Goal: Navigation & Orientation: Find specific page/section

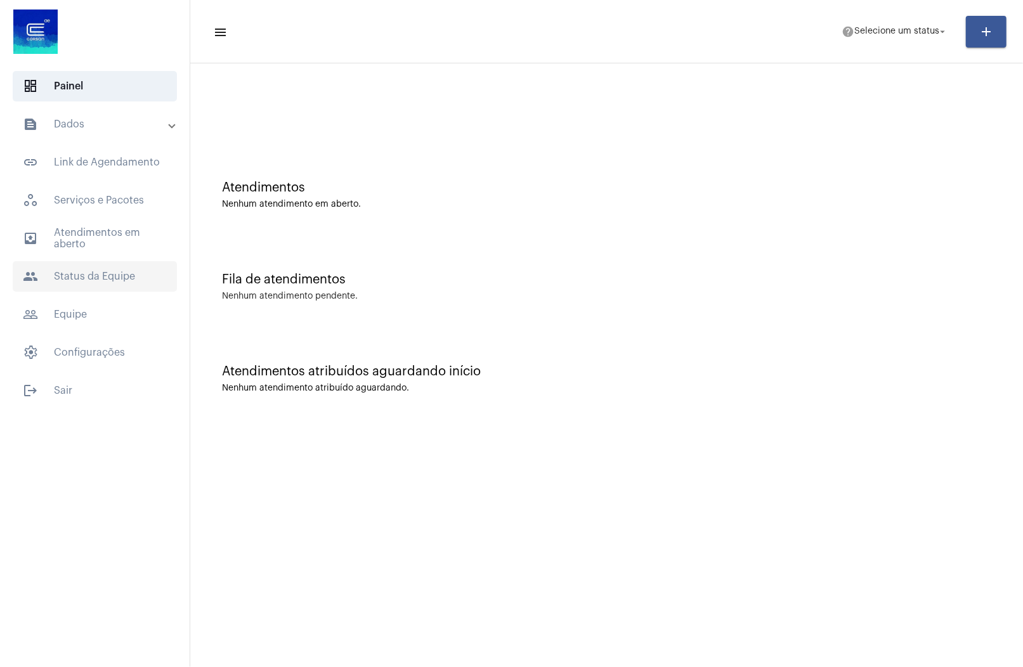
click at [84, 283] on span "people Status da Equipe" at bounding box center [95, 276] width 164 height 30
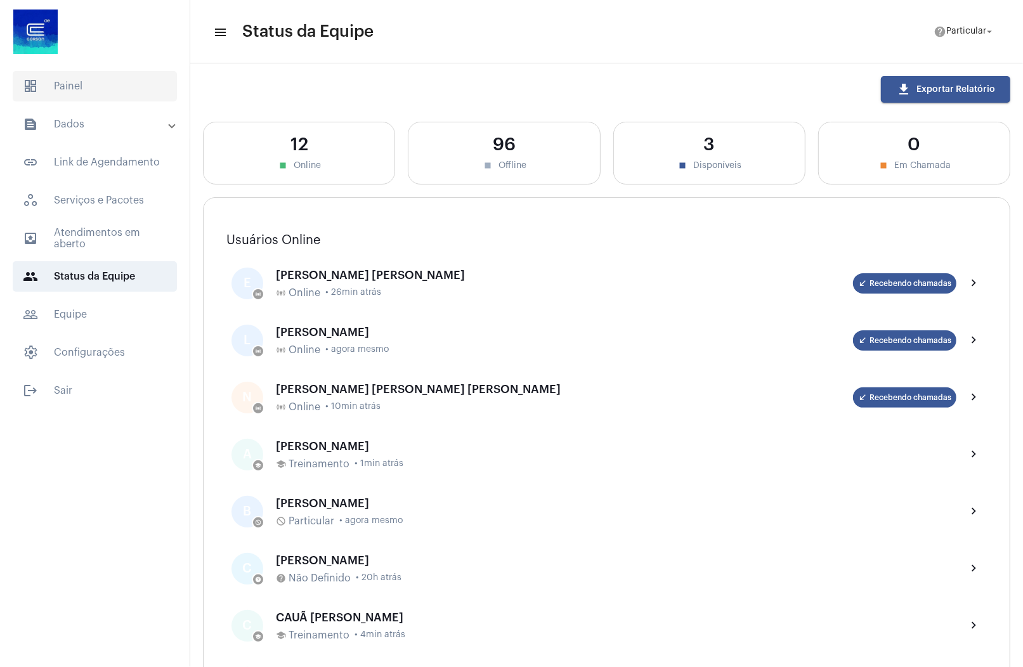
click at [123, 90] on span "dashboard Painel" at bounding box center [95, 86] width 164 height 30
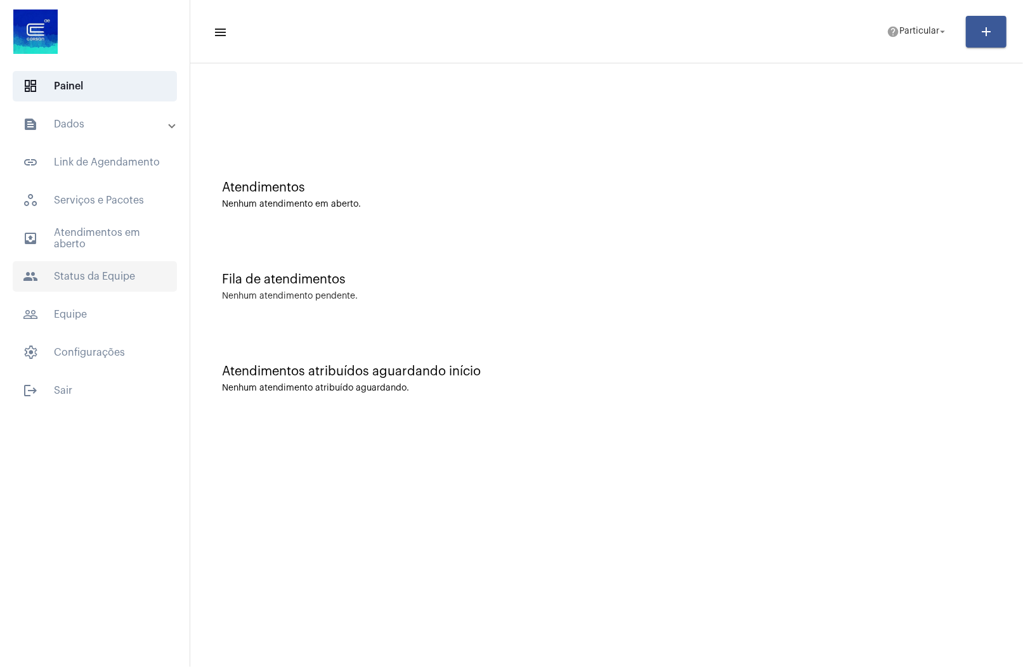
click at [106, 281] on span "people Status da Equipe" at bounding box center [95, 276] width 164 height 30
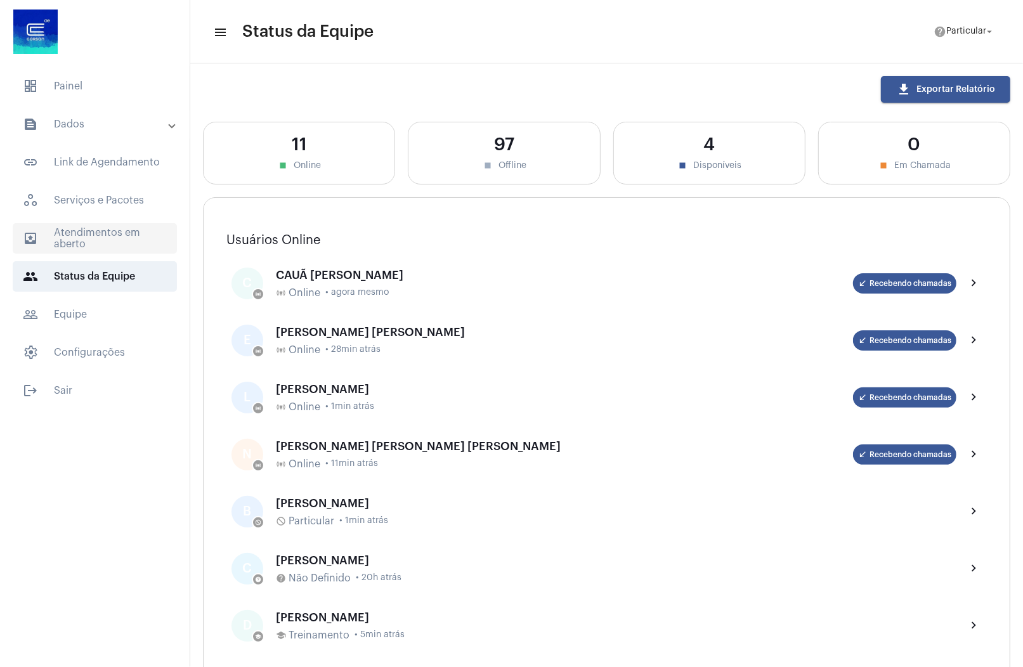
click at [92, 240] on span "outbox_outline Atendimentos em aberto" at bounding box center [95, 238] width 164 height 30
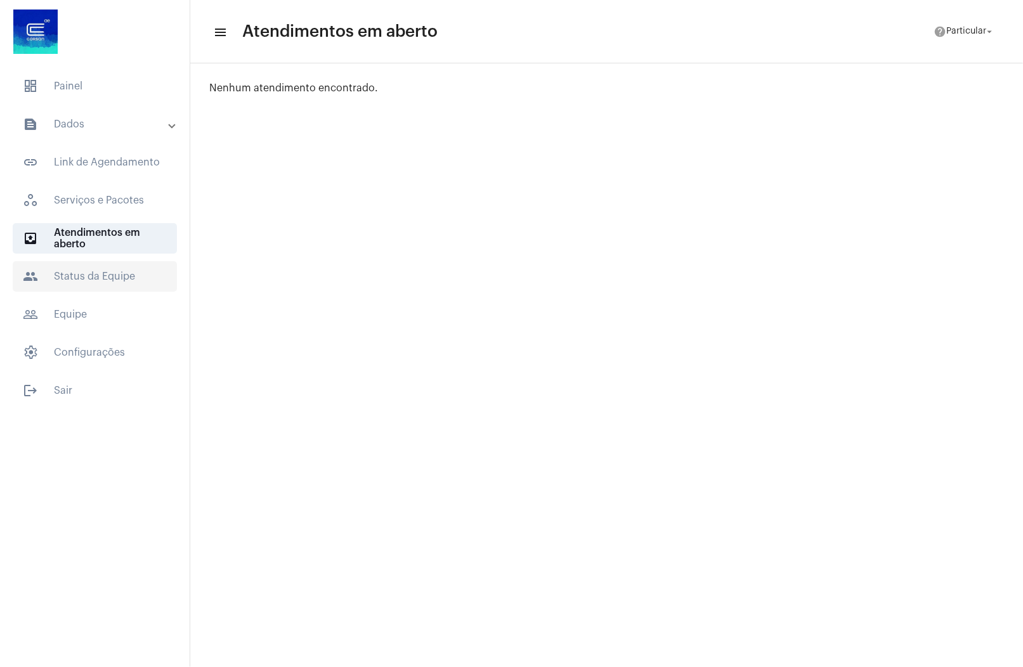
click at [91, 282] on span "people Status da Equipe" at bounding box center [95, 276] width 164 height 30
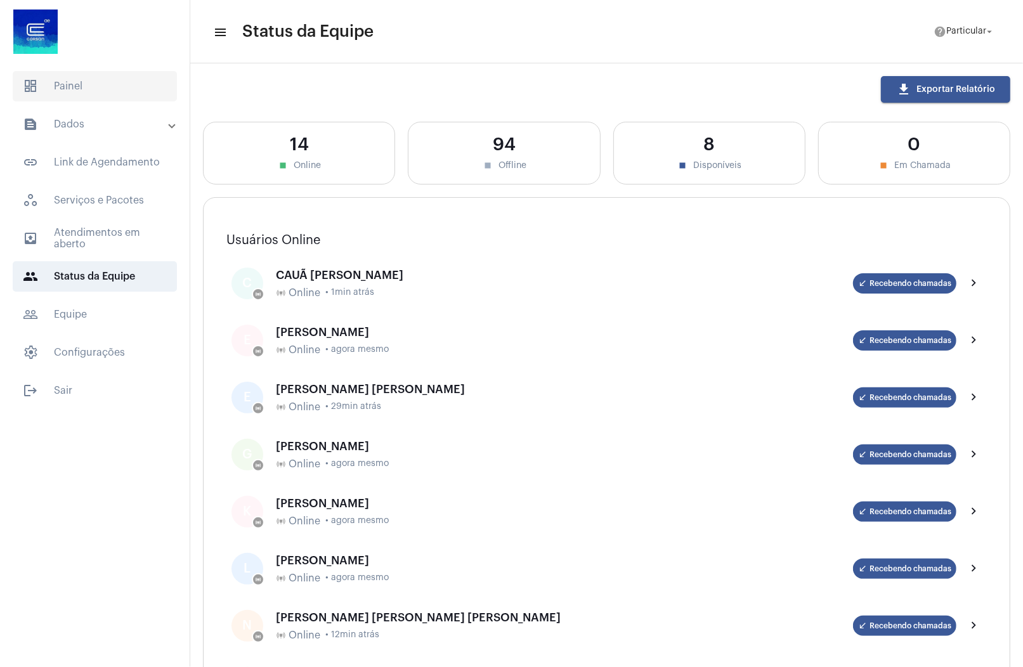
click at [67, 86] on span "dashboard Painel" at bounding box center [95, 86] width 164 height 30
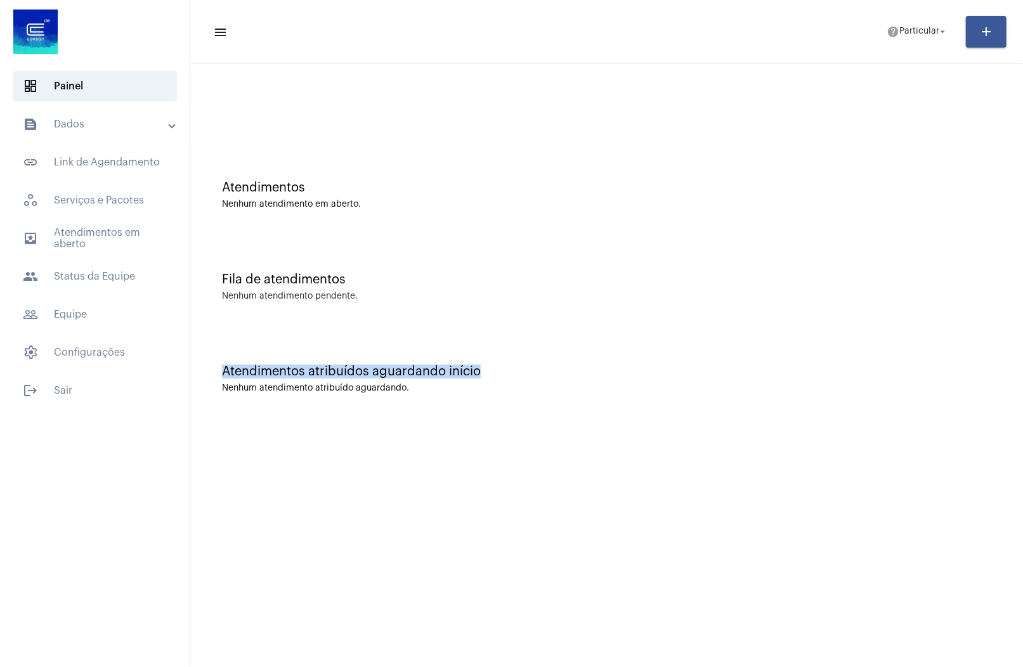
drag, startPoint x: 221, startPoint y: 371, endPoint x: 546, endPoint y: 379, distance: 325.3
click at [546, 378] on div "Atendimentos atribuídos aguardando início" at bounding box center [606, 372] width 769 height 14
copy div "Atendimentos atribuídos aguardando início"
click at [96, 250] on span "outbox_outline Atendimentos em aberto" at bounding box center [95, 238] width 164 height 30
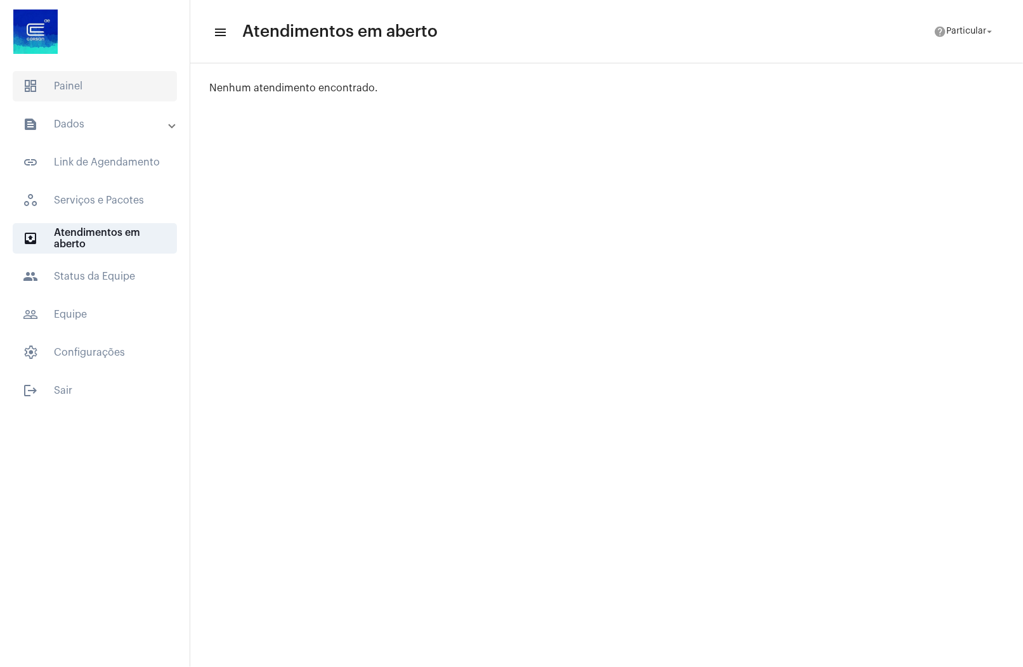
click at [110, 86] on span "dashboard Painel" at bounding box center [95, 86] width 164 height 30
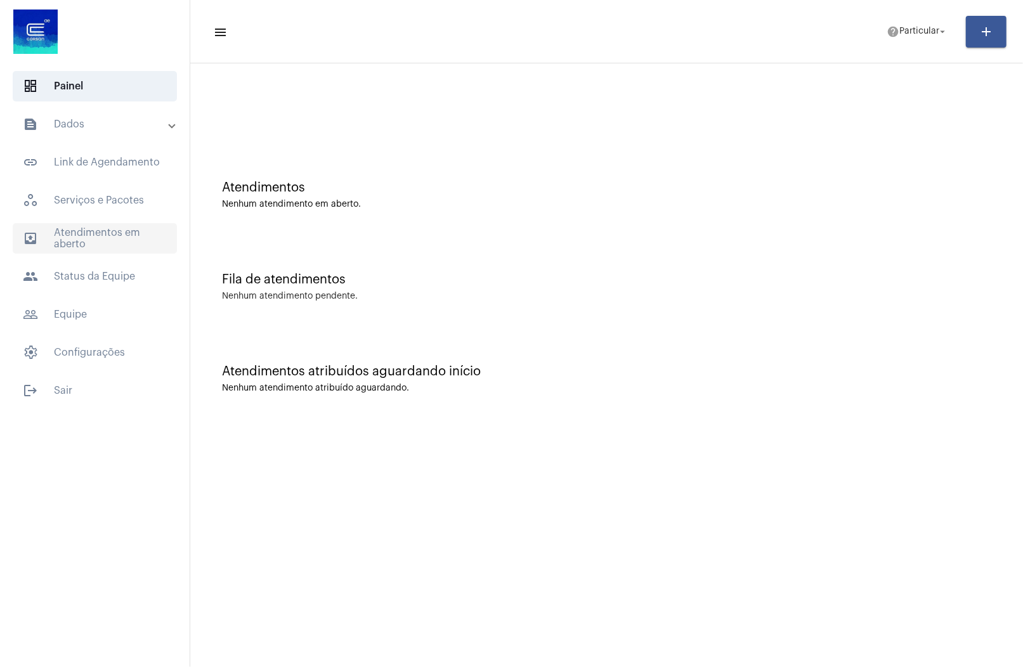
click at [91, 239] on span "outbox_outline Atendimentos em aberto" at bounding box center [95, 238] width 164 height 30
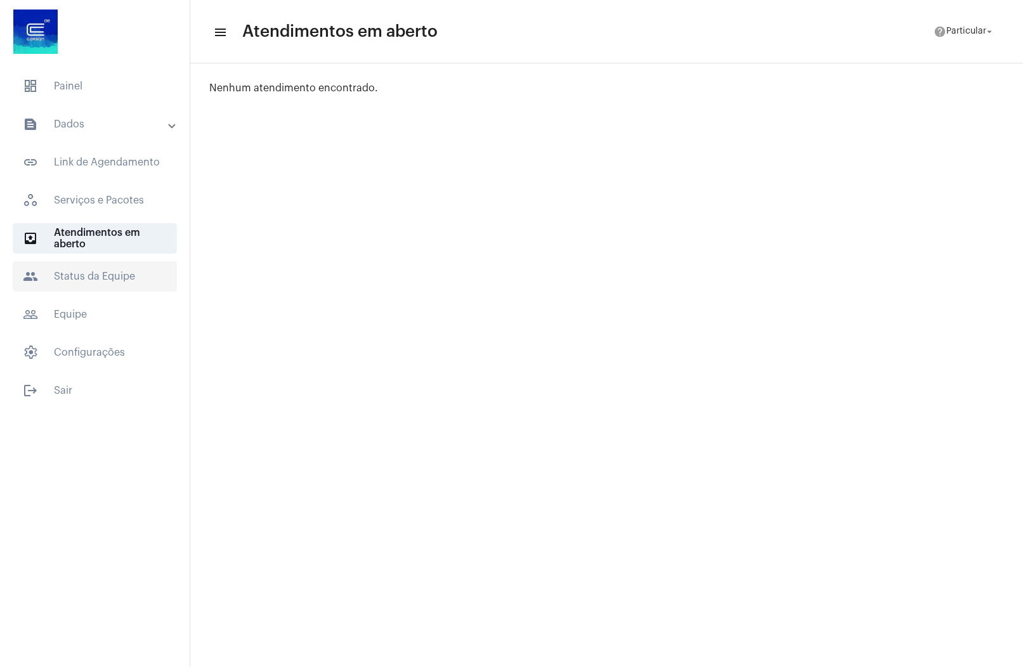
click at [105, 268] on span "people Status da Equipe" at bounding box center [95, 276] width 164 height 30
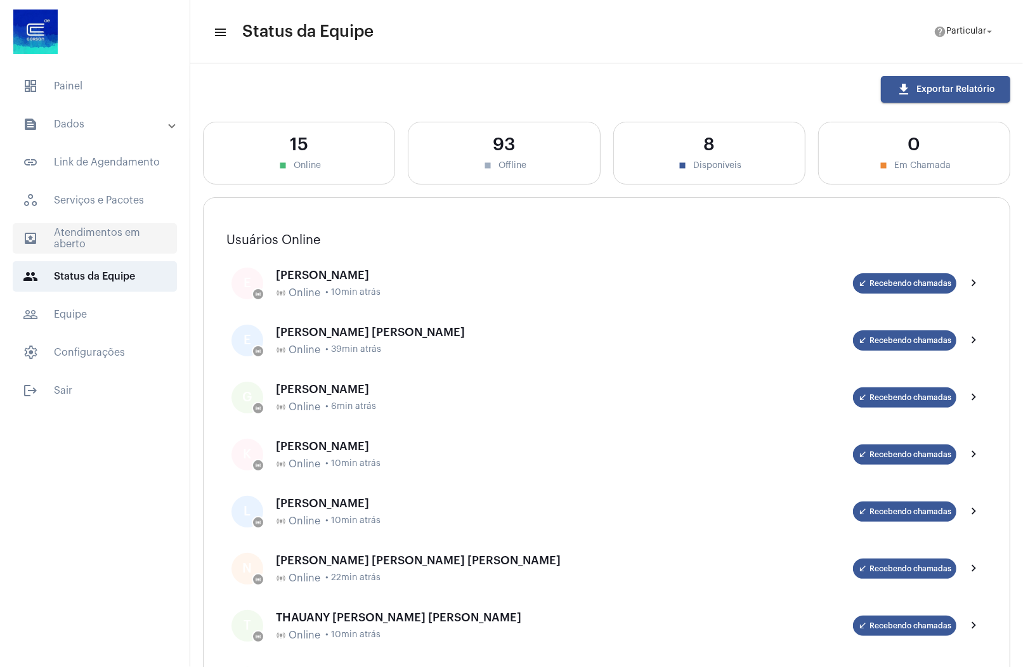
click at [103, 236] on span "outbox_outline Atendimentos em aberto" at bounding box center [95, 238] width 164 height 30
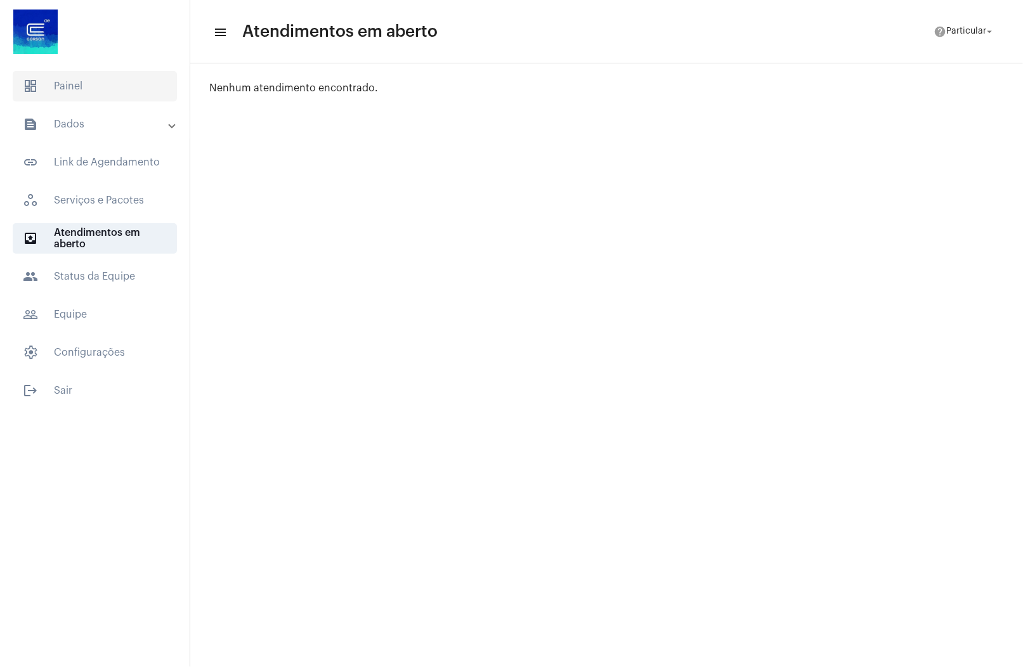
click at [86, 82] on span "dashboard Painel" at bounding box center [95, 86] width 164 height 30
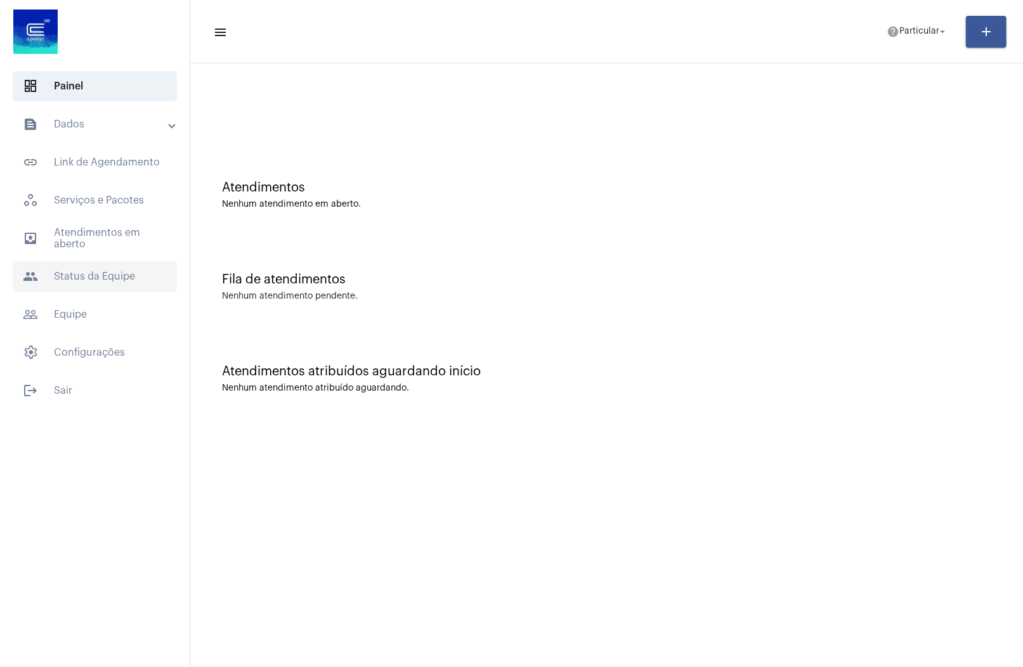
click at [94, 278] on span "people Status da Equipe" at bounding box center [95, 276] width 164 height 30
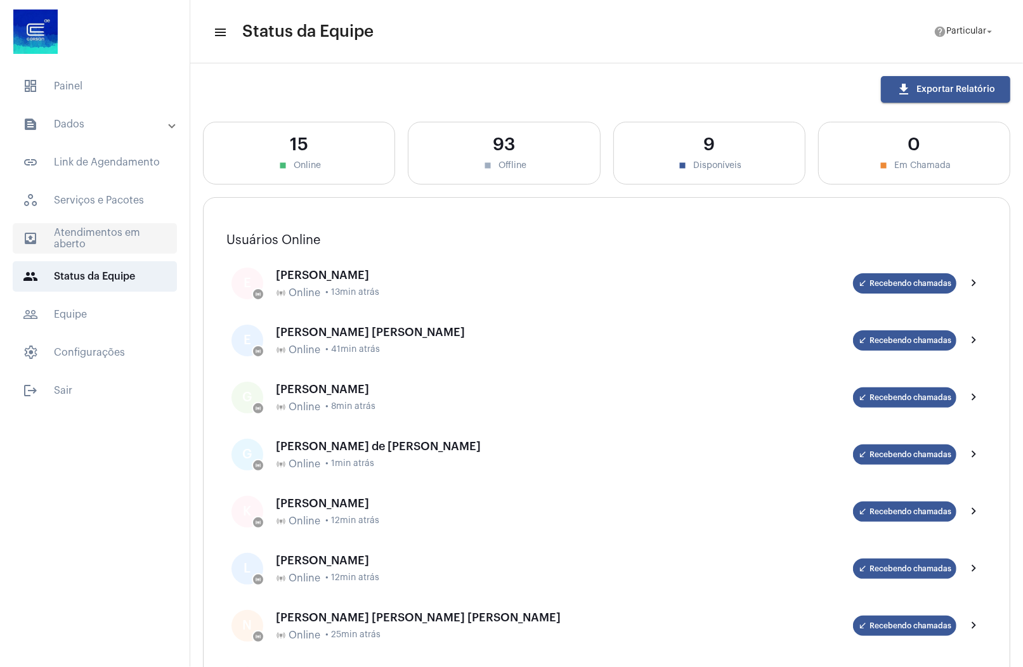
click at [107, 240] on span "outbox_outline Atendimentos em aberto" at bounding box center [95, 238] width 164 height 30
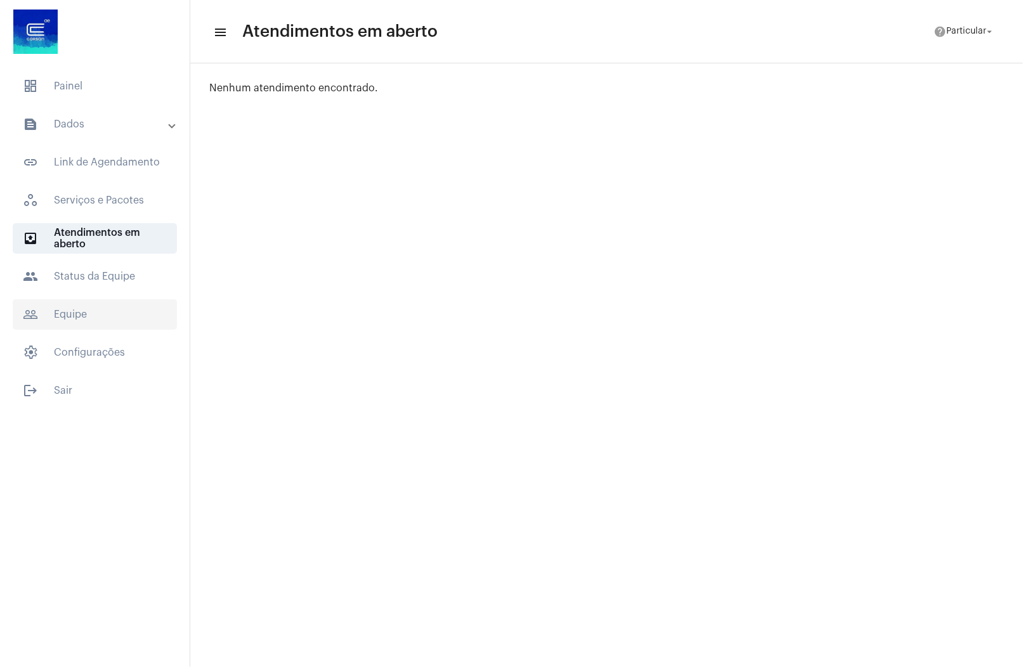
click at [94, 310] on span "people_outline Equipe" at bounding box center [95, 314] width 164 height 30
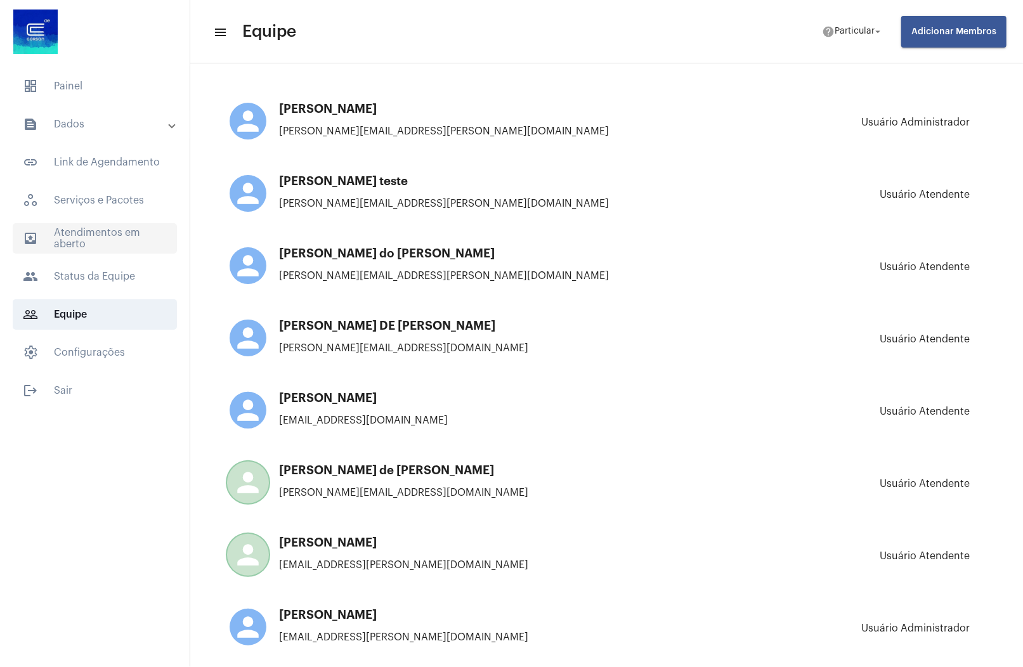
click at [107, 233] on span "outbox_outline Atendimentos em aberto" at bounding box center [95, 238] width 164 height 30
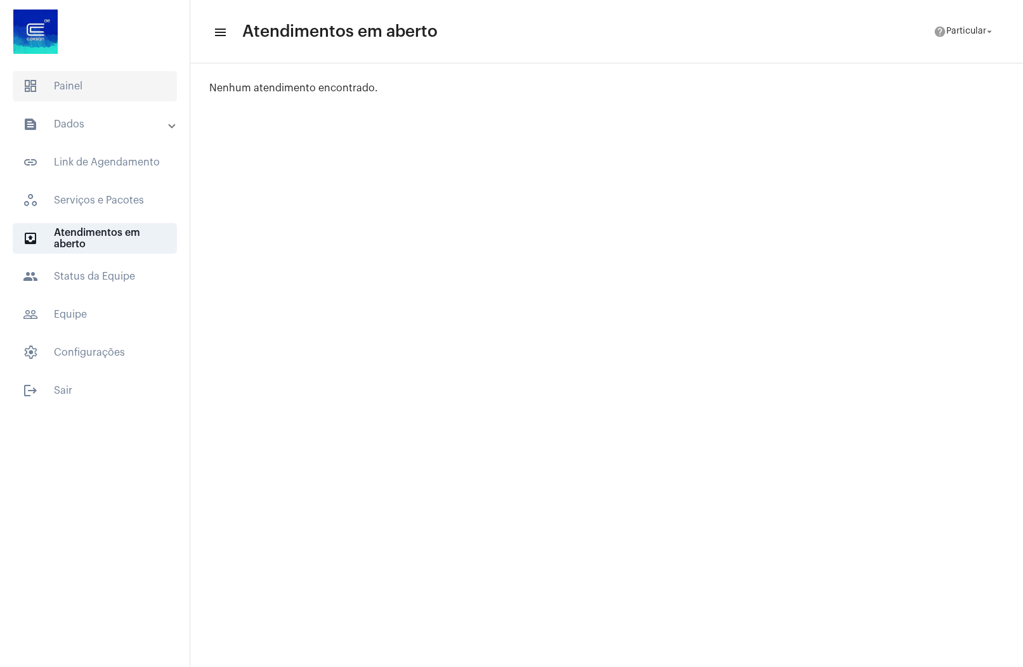
click at [114, 75] on span "dashboard Painel" at bounding box center [95, 86] width 164 height 30
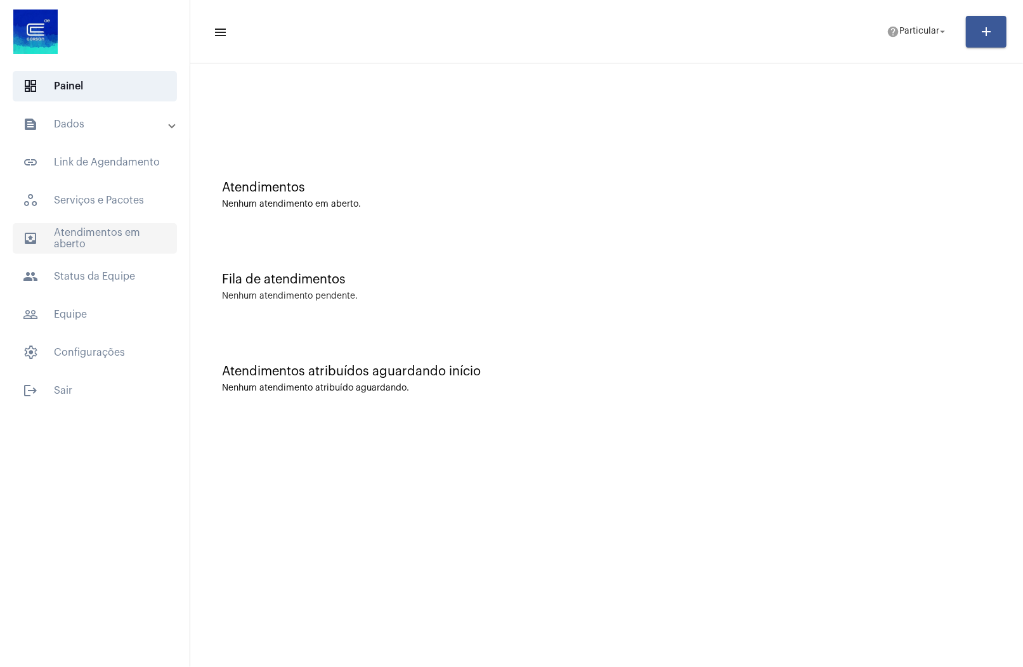
click at [104, 247] on span "outbox_outline Atendimentos em aberto" at bounding box center [95, 238] width 164 height 30
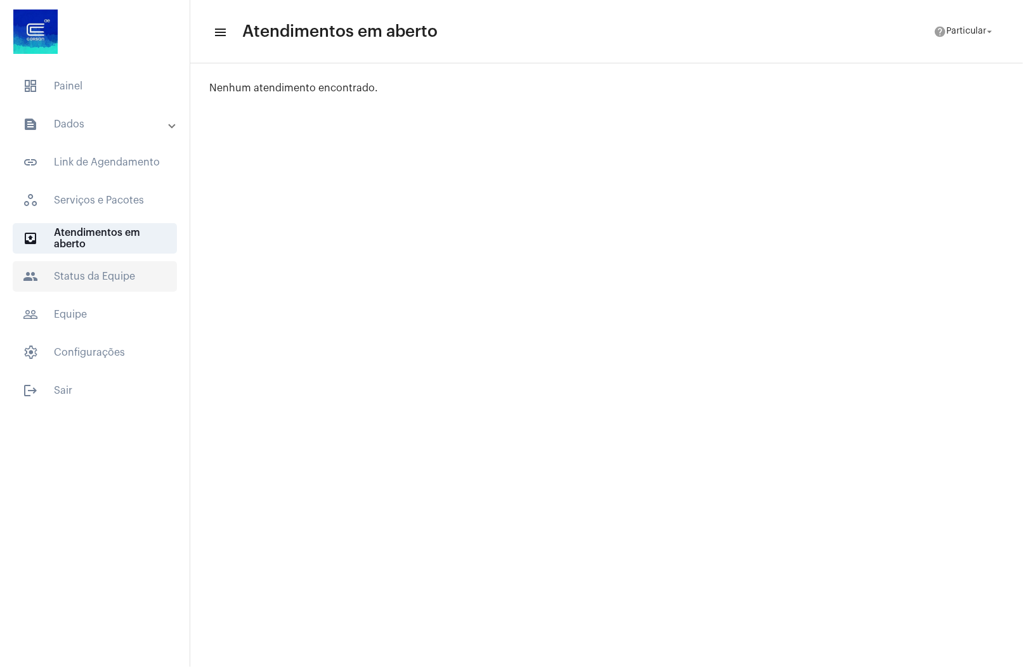
click at [96, 280] on span "people Status da Equipe" at bounding box center [95, 276] width 164 height 30
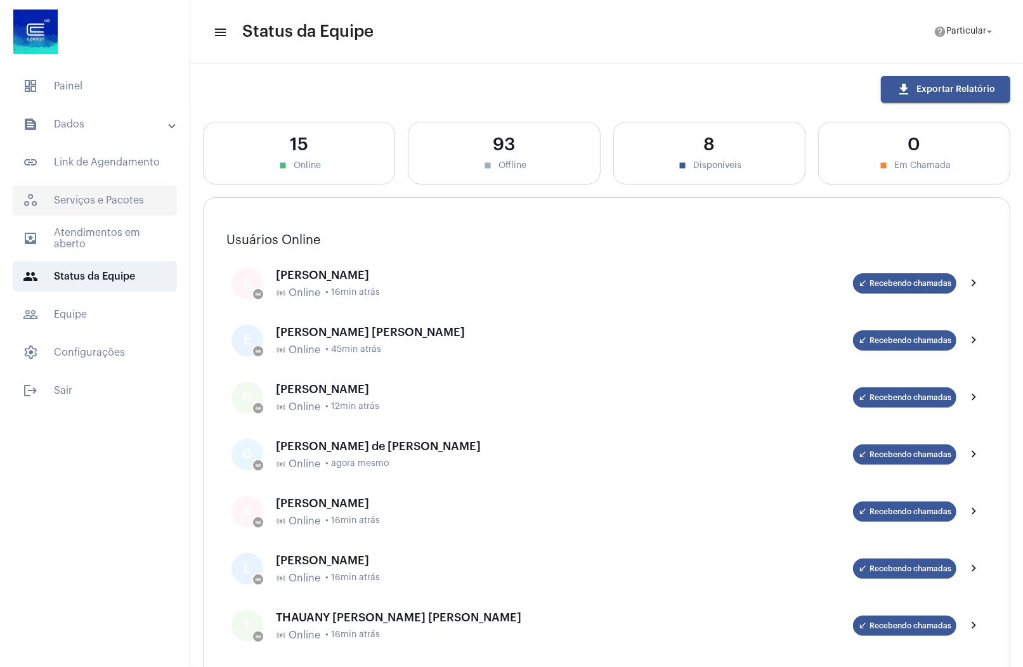
click at [94, 198] on span "workspaces_outlined Serviços e Pacotes" at bounding box center [95, 200] width 164 height 30
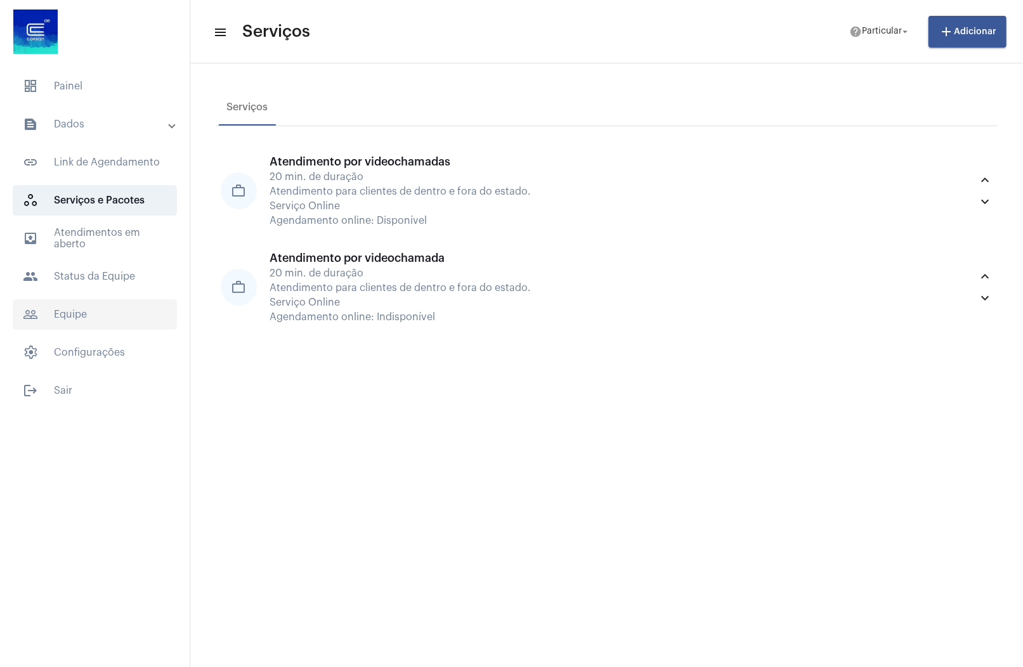
click at [66, 310] on span "people_outline Equipe" at bounding box center [95, 314] width 164 height 30
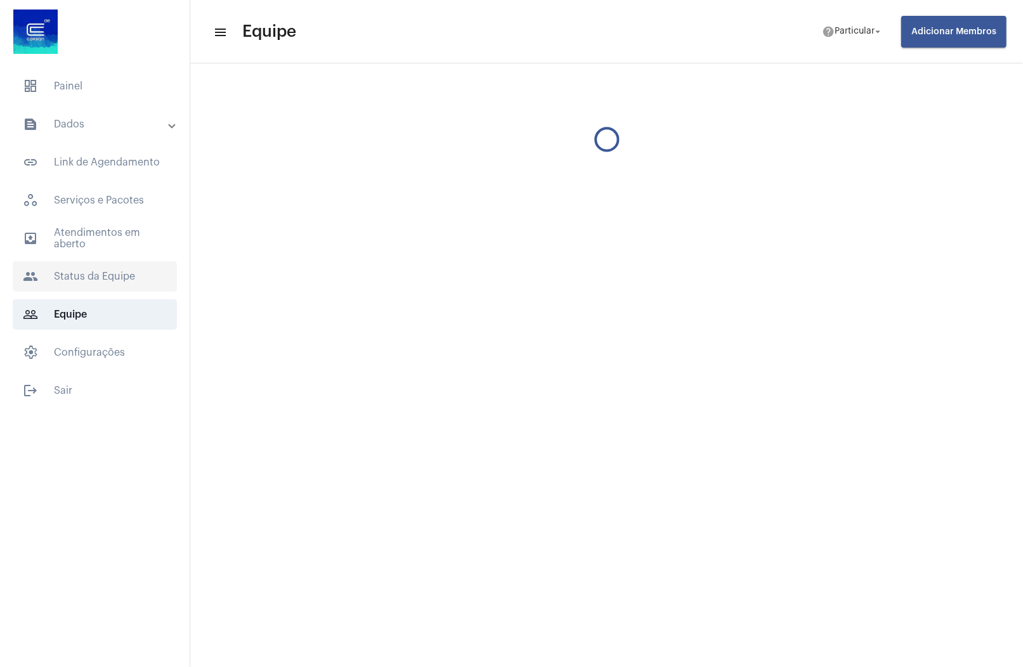
click at [83, 273] on span "people Status da Equipe" at bounding box center [95, 276] width 164 height 30
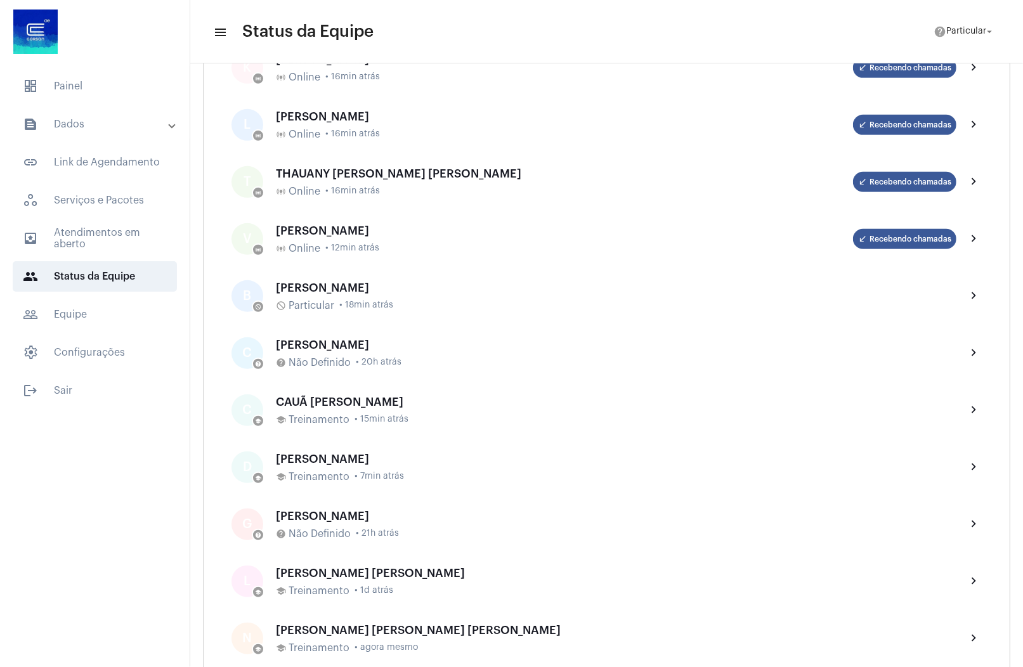
scroll to position [446, 0]
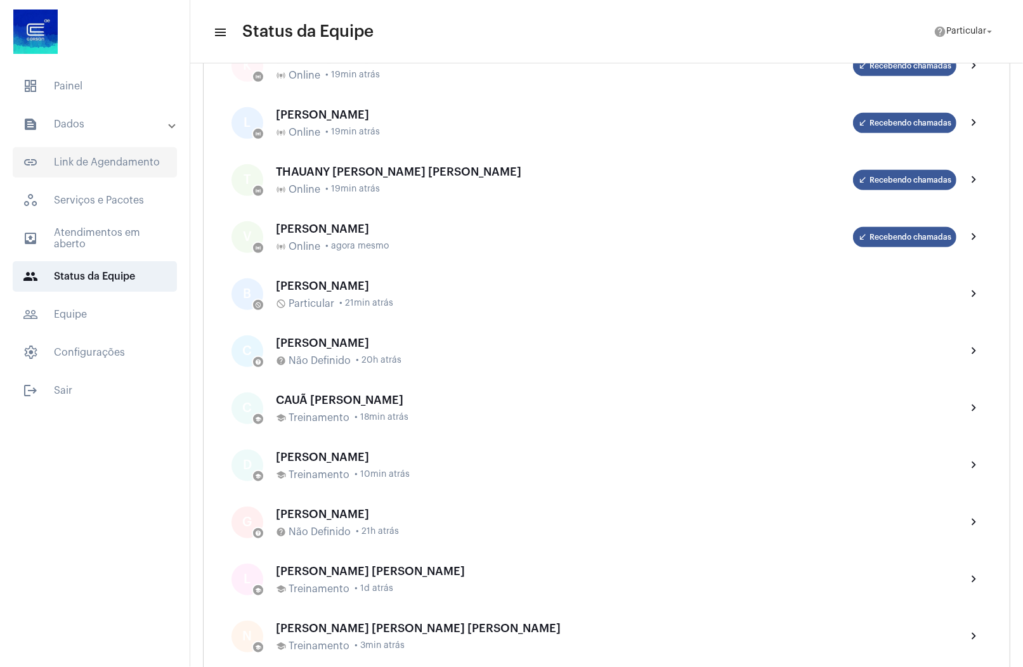
click at [92, 173] on span "link_outlined Link de Agendamento" at bounding box center [95, 162] width 164 height 30
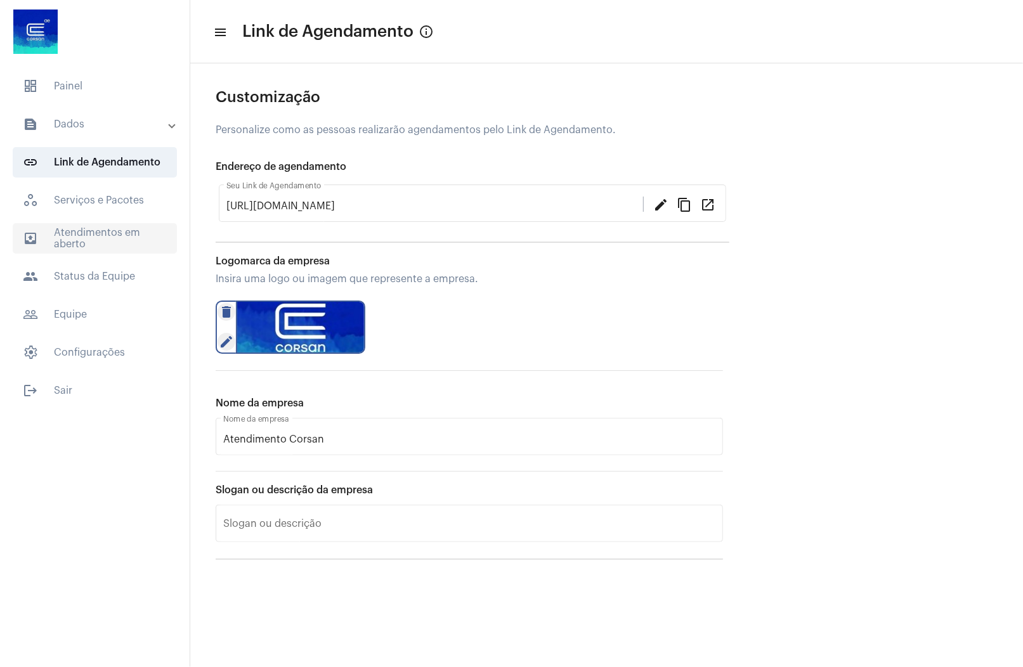
click at [91, 240] on span "outbox_outline Atendimentos em aberto" at bounding box center [95, 238] width 164 height 30
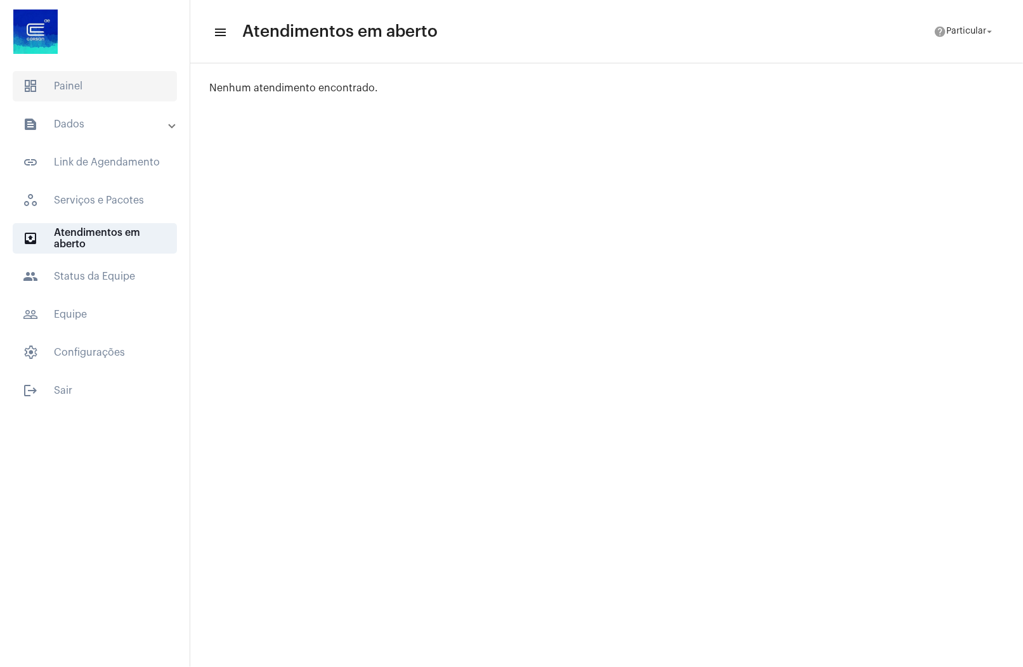
click at [107, 86] on span "dashboard Painel" at bounding box center [95, 86] width 164 height 30
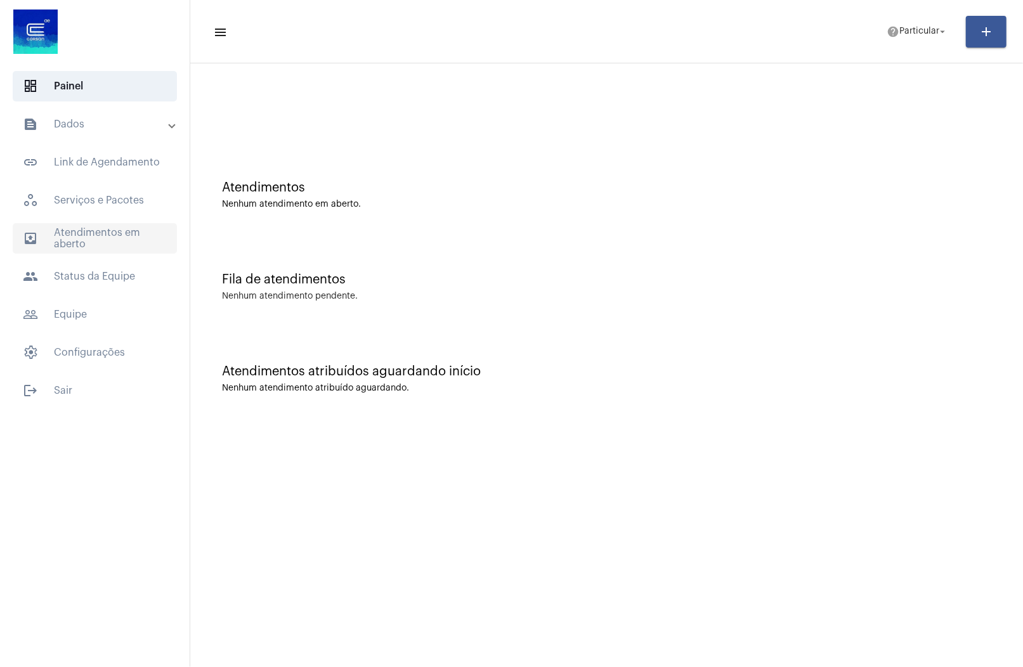
click at [112, 239] on span "outbox_outline Atendimentos em aberto" at bounding box center [95, 238] width 164 height 30
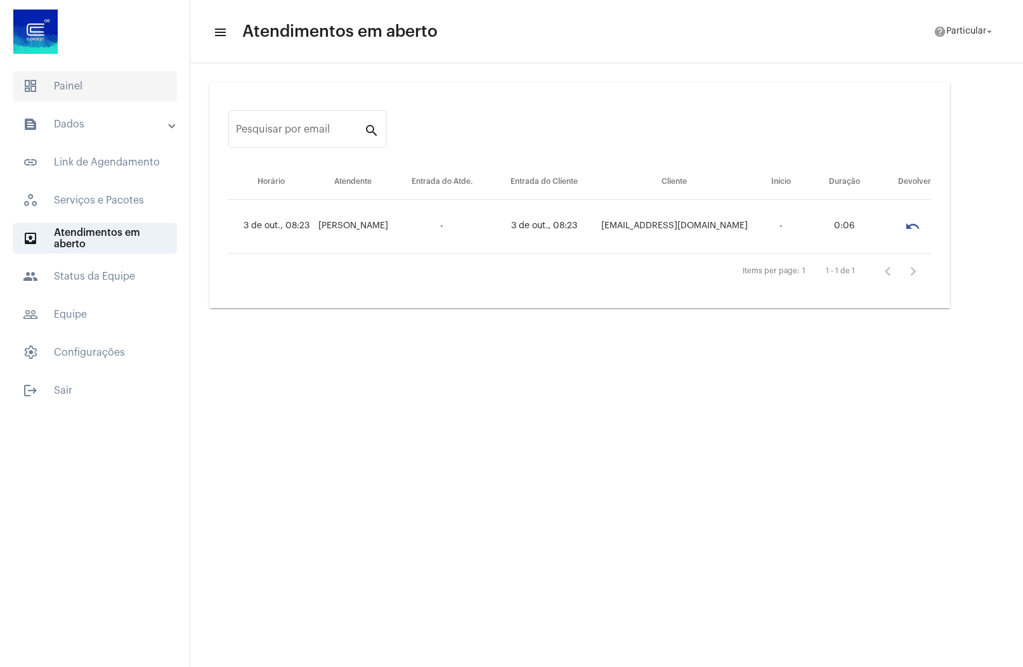
click at [98, 99] on span "dashboard Painel" at bounding box center [95, 86] width 164 height 30
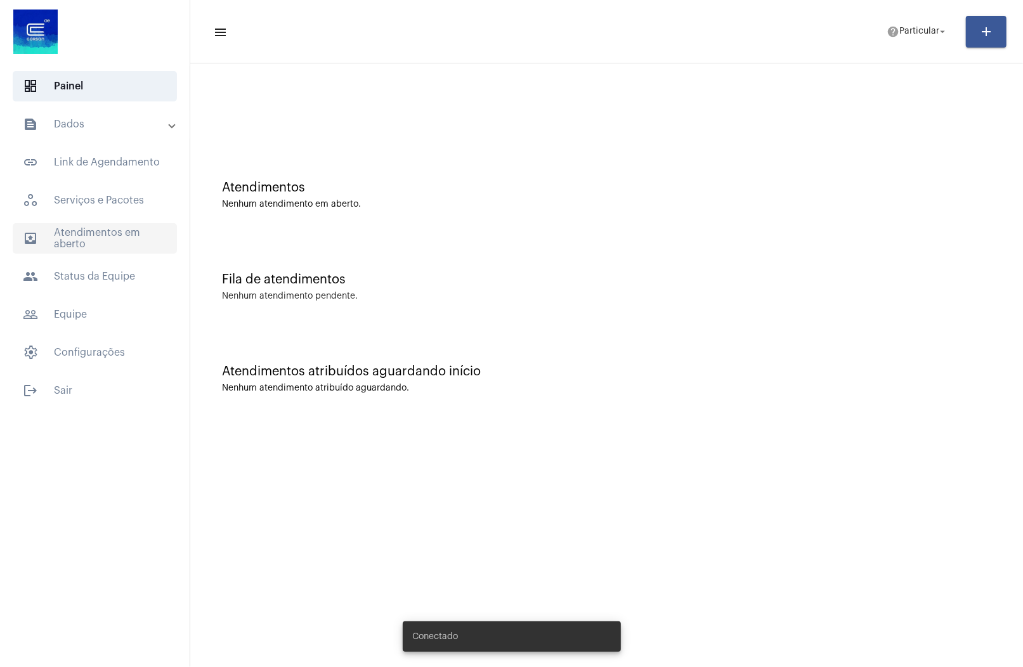
click at [103, 224] on span "outbox_outline Atendimentos em aberto" at bounding box center [95, 238] width 164 height 30
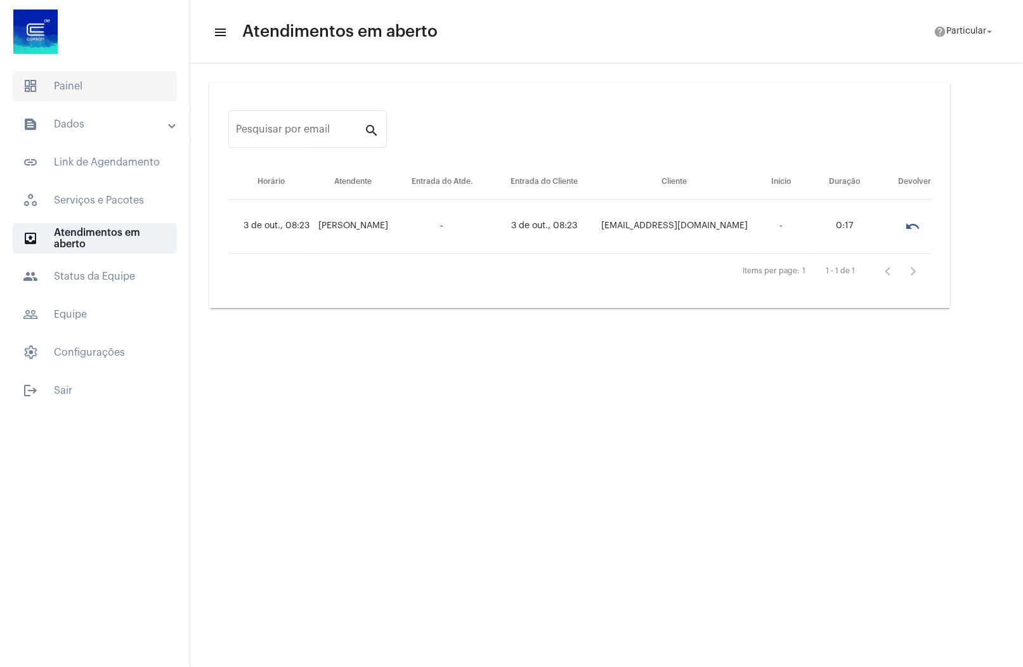
click at [107, 86] on span "dashboard Painel" at bounding box center [95, 86] width 164 height 30
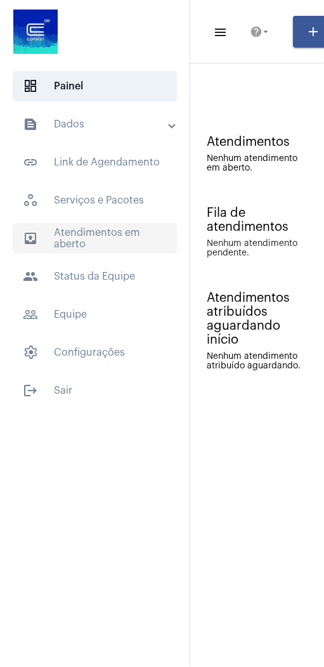
click at [98, 229] on span "outbox_outline Atendimentos em aberto" at bounding box center [95, 238] width 164 height 30
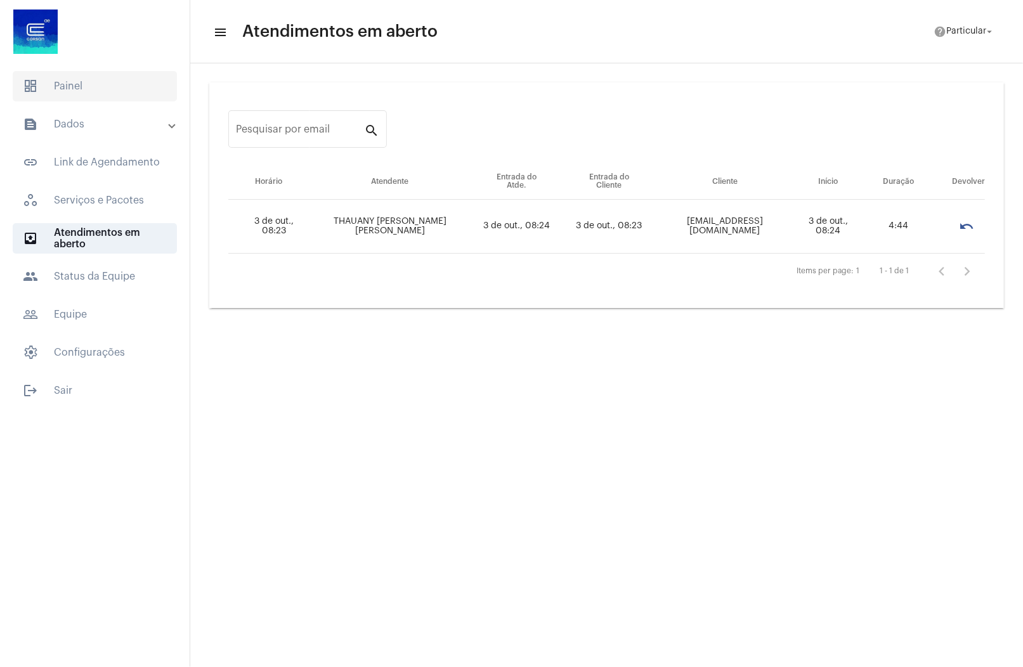
click at [124, 73] on span "dashboard Painel" at bounding box center [95, 86] width 164 height 30
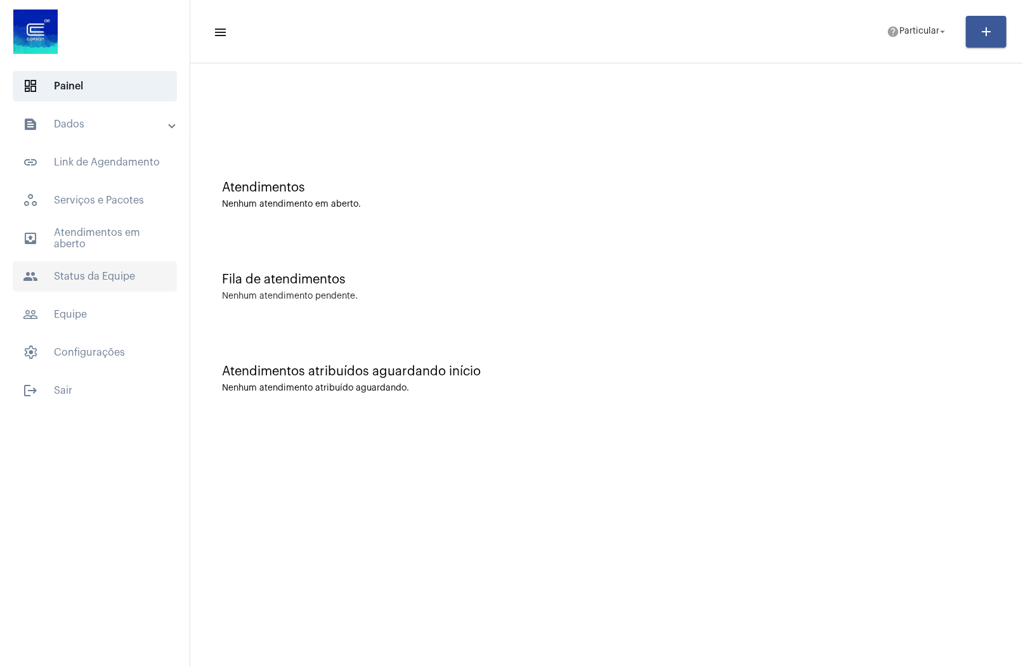
click at [92, 264] on span "people Status da Equipe" at bounding box center [95, 276] width 164 height 30
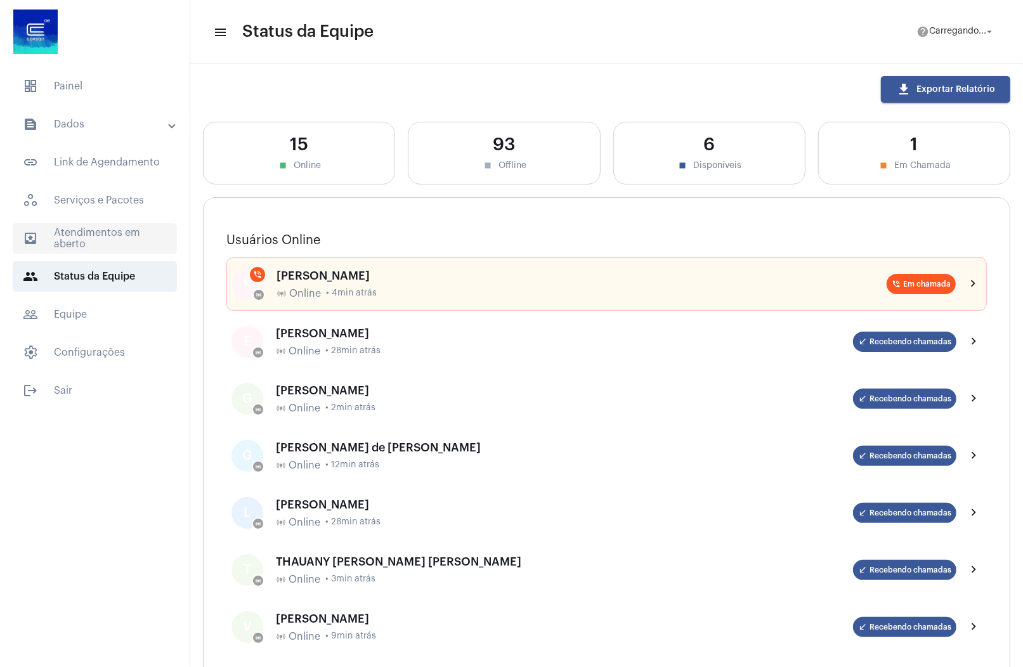
click at [110, 242] on span "outbox_outline Atendimentos em aberto" at bounding box center [95, 238] width 164 height 30
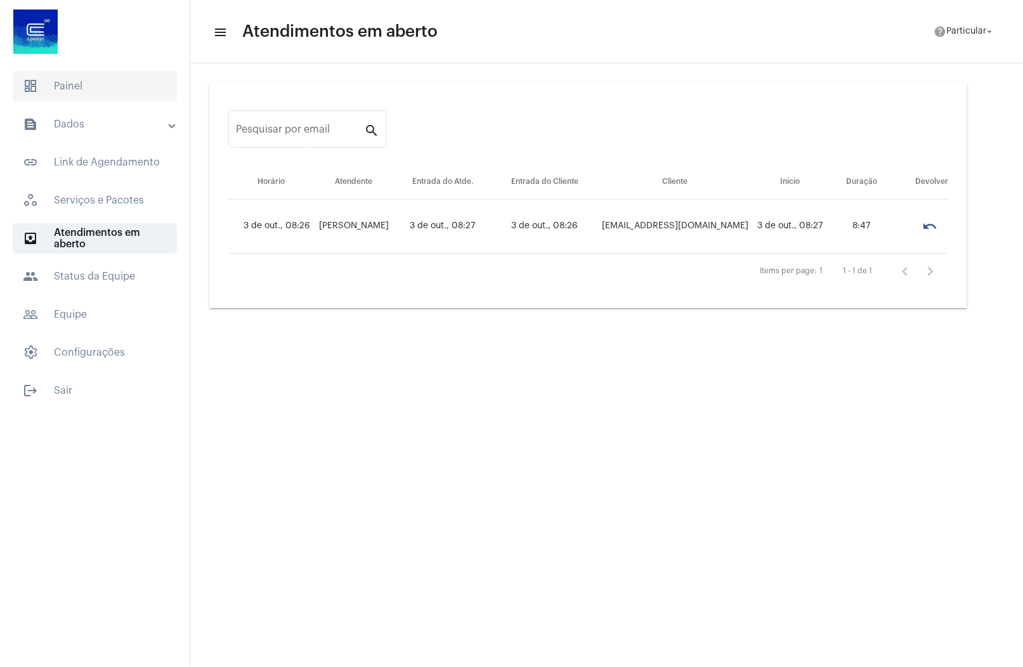
click at [89, 92] on span "dashboard Painel" at bounding box center [95, 86] width 164 height 30
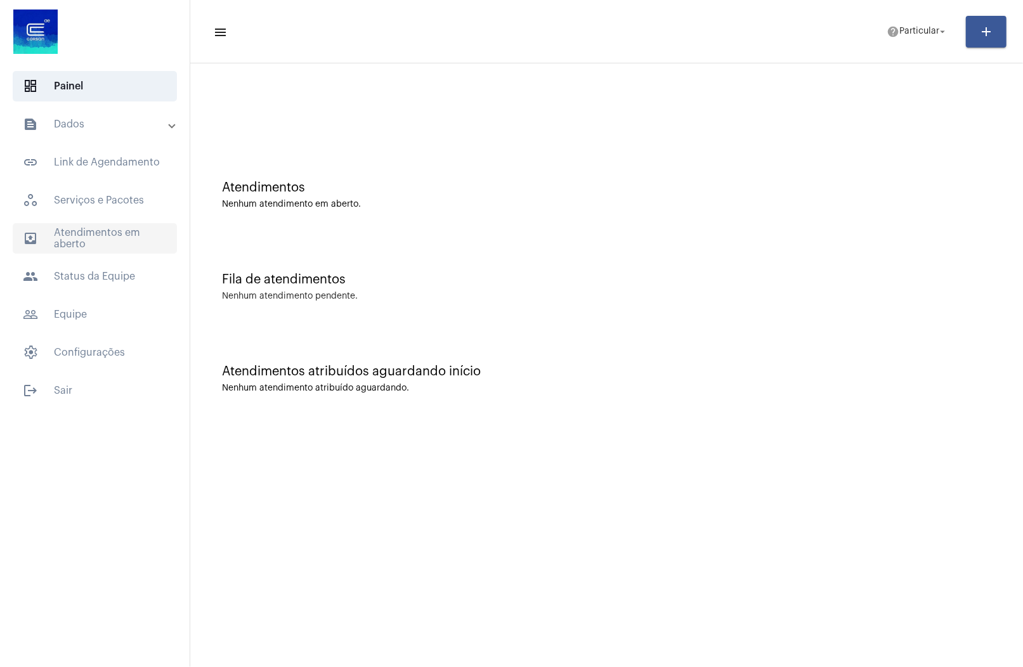
click at [102, 241] on span "outbox_outline Atendimentos em aberto" at bounding box center [95, 238] width 164 height 30
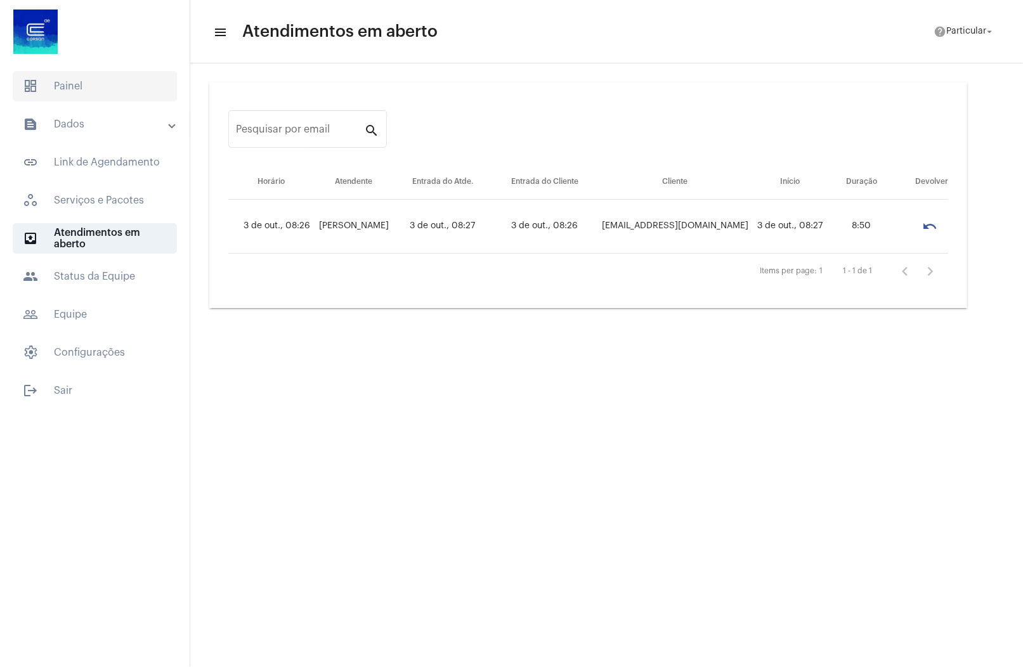
click at [106, 96] on span "dashboard Painel" at bounding box center [95, 86] width 164 height 30
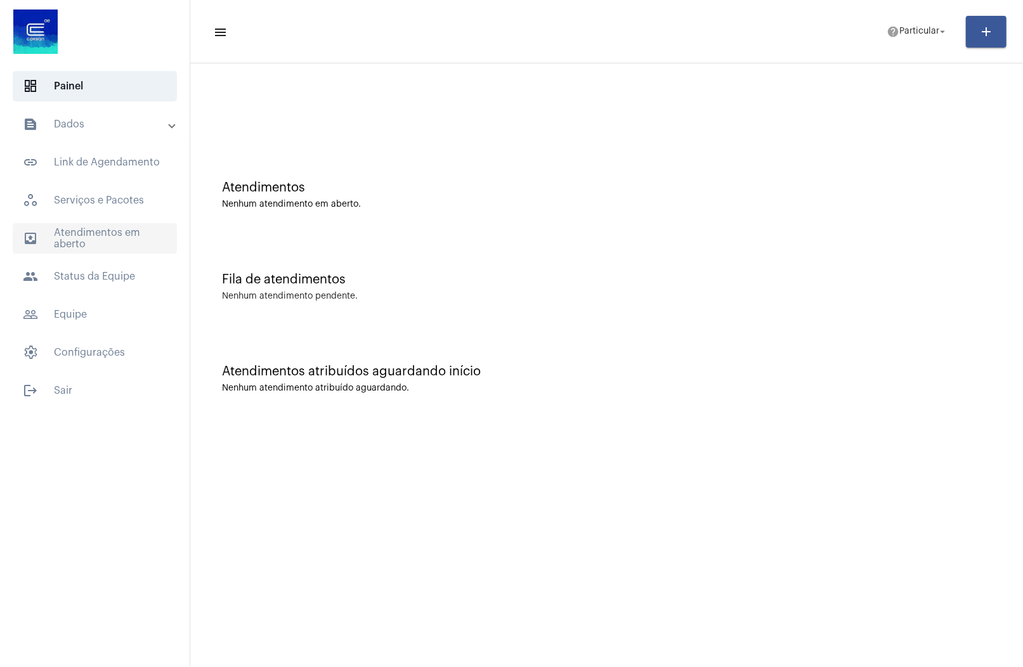
click at [102, 245] on span "outbox_outline Atendimentos em aberto" at bounding box center [95, 238] width 164 height 30
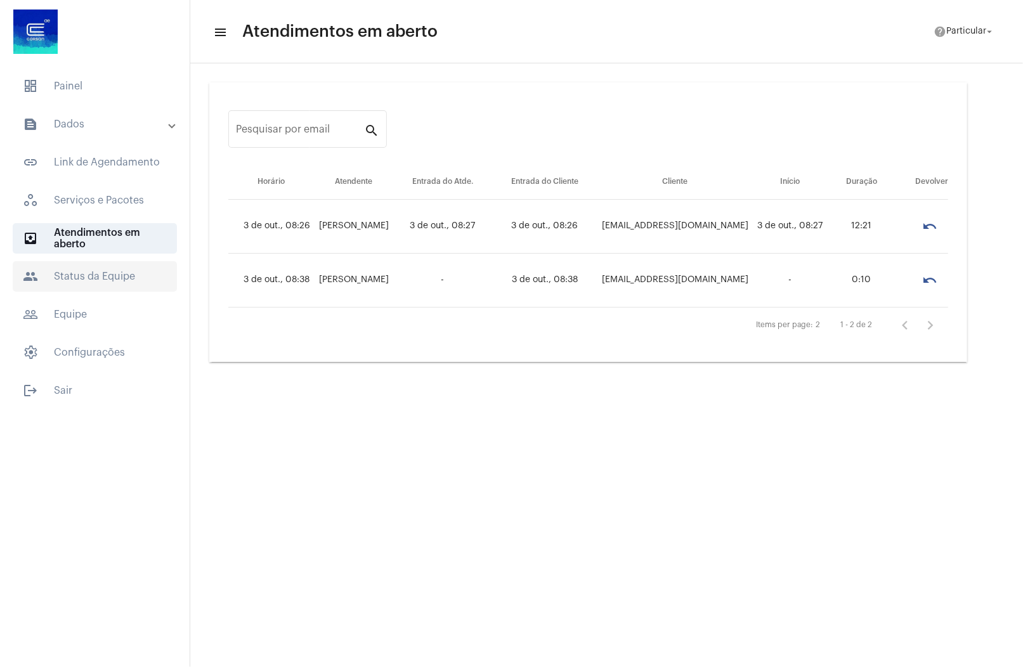
click at [99, 267] on span "people Status da Equipe" at bounding box center [95, 276] width 164 height 30
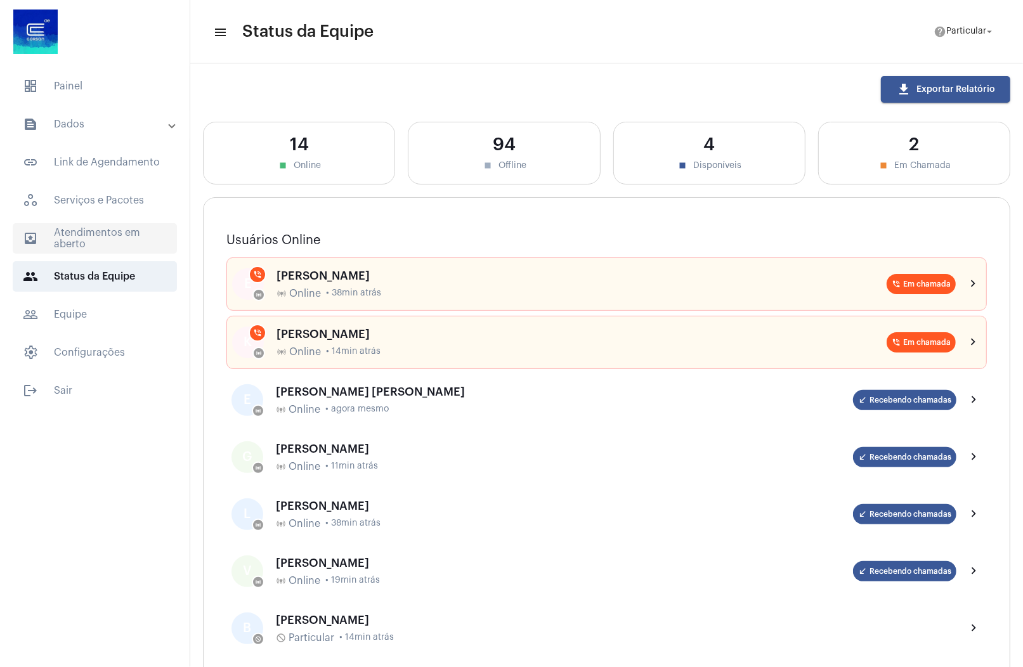
click at [86, 244] on span "outbox_outline Atendimentos em aberto" at bounding box center [95, 238] width 164 height 30
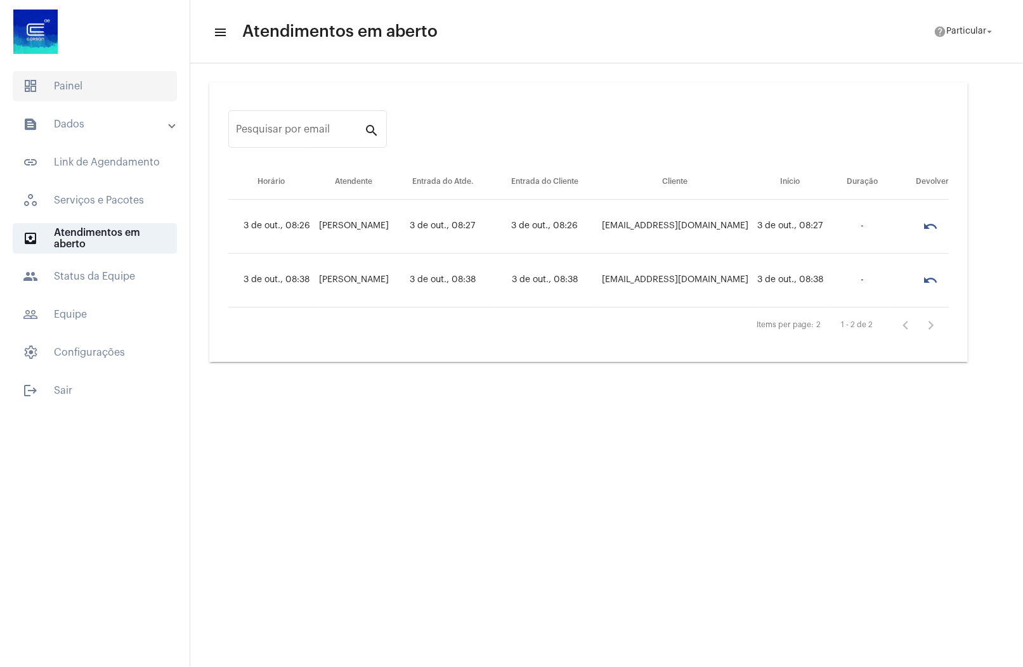
click at [87, 87] on span "dashboard Painel" at bounding box center [95, 86] width 164 height 30
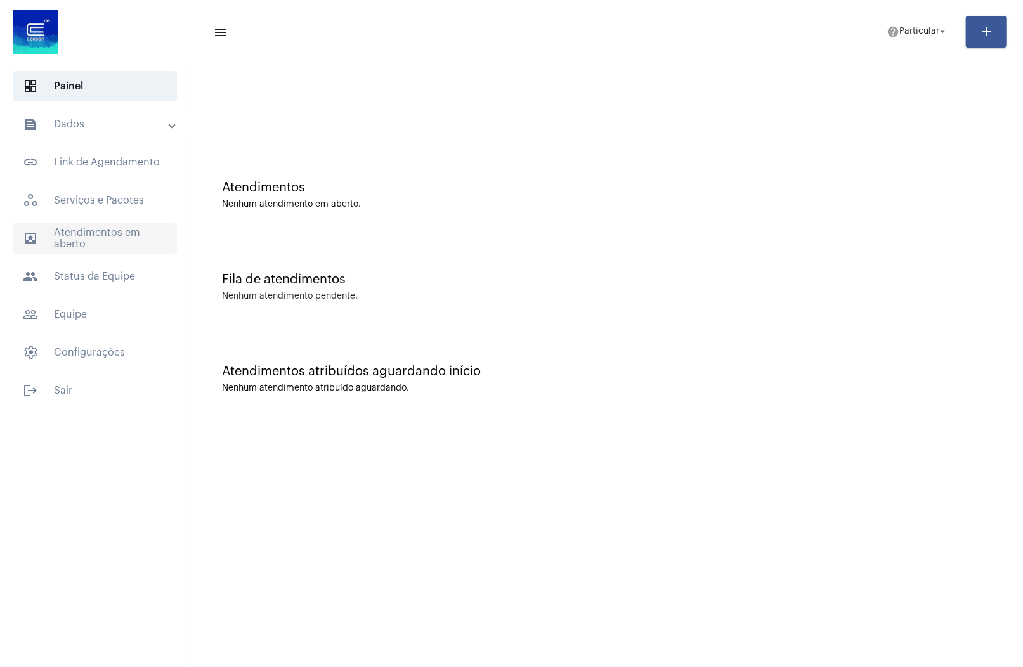
click at [82, 240] on span "outbox_outline Atendimentos em aberto" at bounding box center [95, 238] width 164 height 30
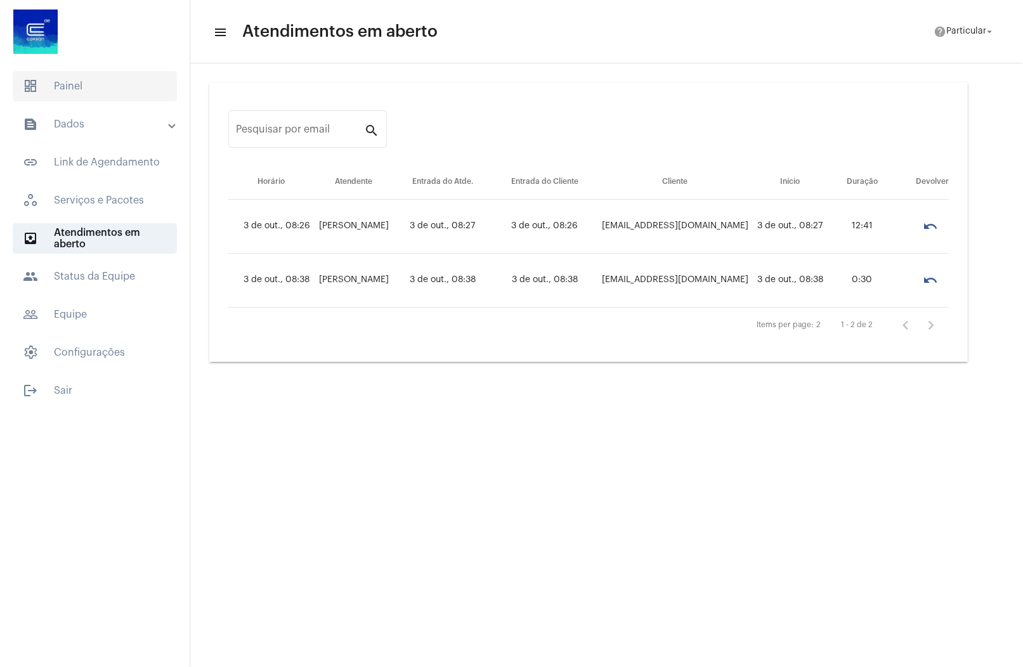
click at [115, 100] on span "dashboard Painel" at bounding box center [95, 86] width 164 height 30
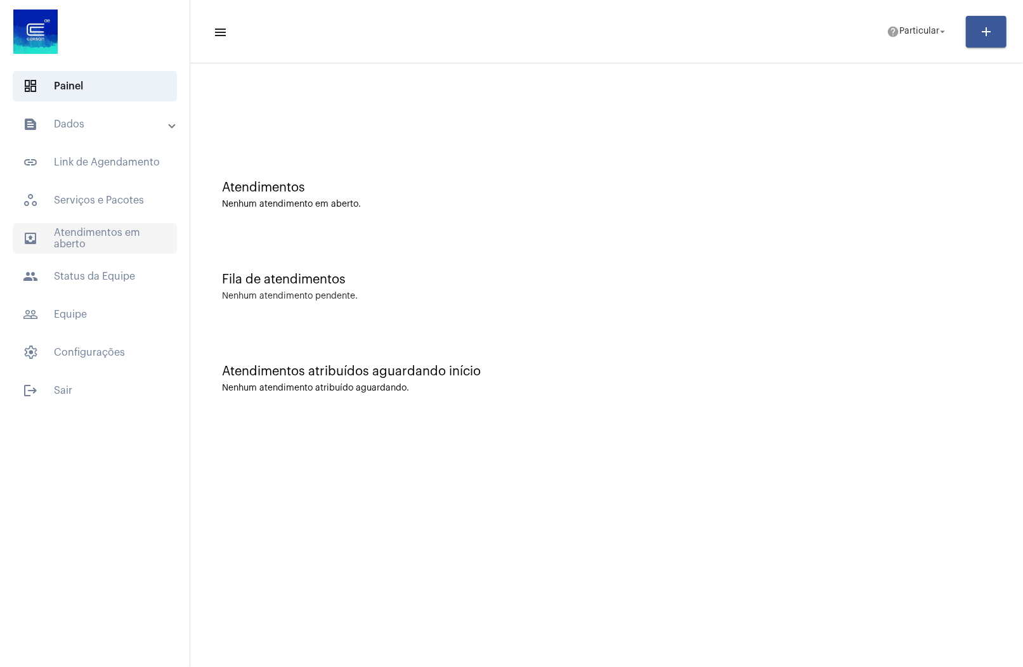
click at [109, 234] on span "outbox_outline Atendimentos em aberto" at bounding box center [95, 238] width 164 height 30
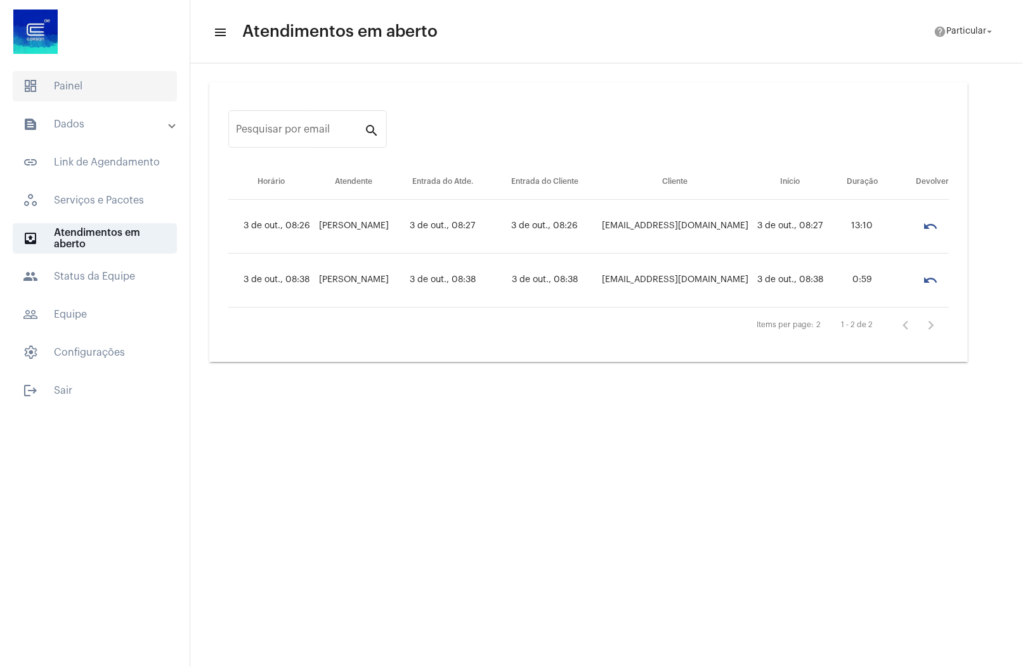
click at [19, 96] on span "dashboard Painel" at bounding box center [95, 86] width 164 height 30
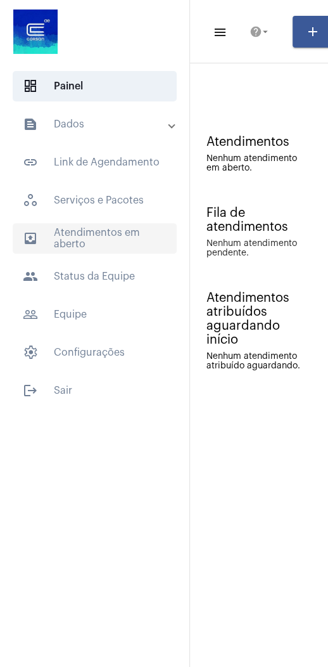
click at [69, 243] on span "outbox_outline Atendimentos em aberto" at bounding box center [95, 238] width 164 height 30
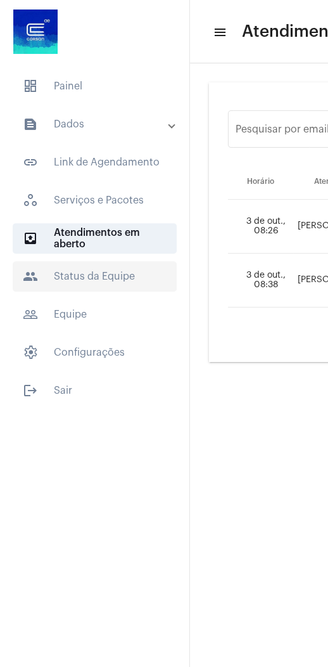
click at [76, 274] on span "people Status da Equipe" at bounding box center [95, 276] width 164 height 30
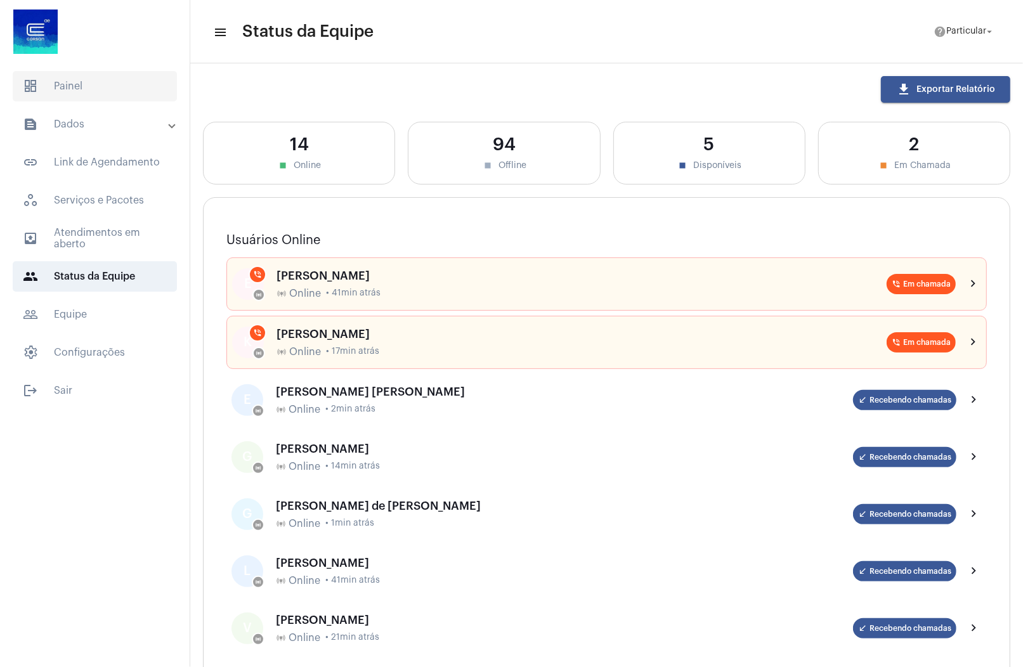
click at [85, 93] on span "dashboard Painel" at bounding box center [95, 86] width 164 height 30
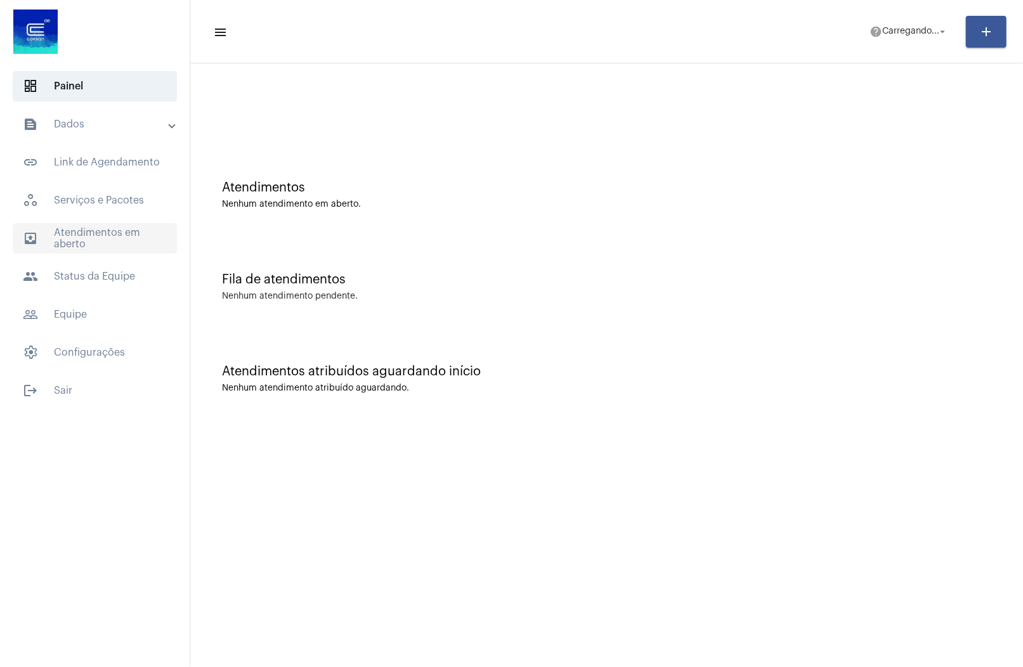
click at [91, 228] on span "outbox_outline Atendimentos em aberto" at bounding box center [95, 238] width 164 height 30
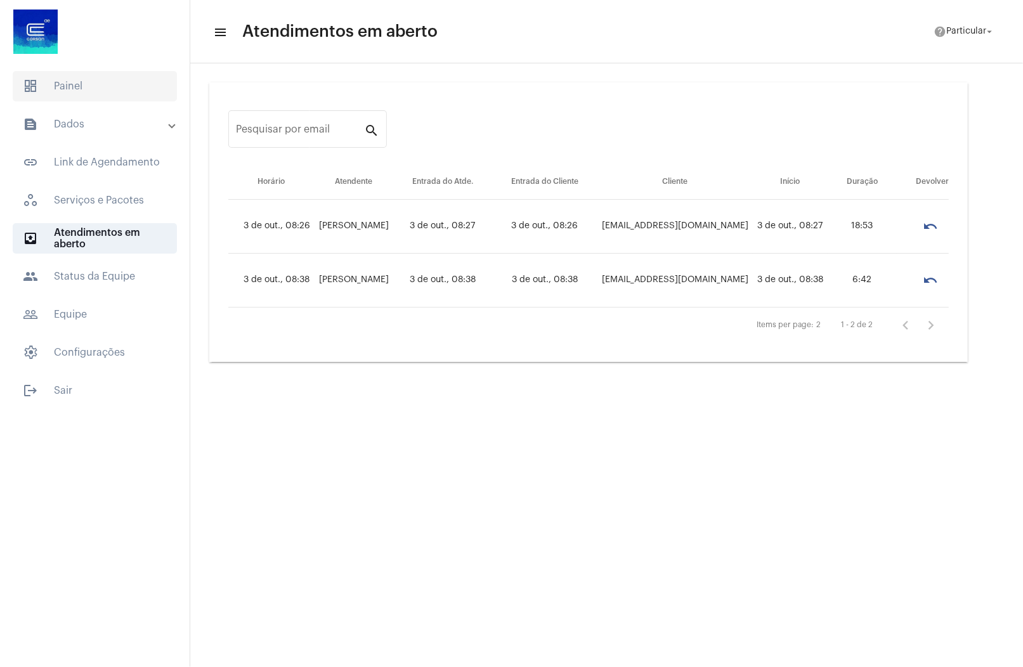
click at [93, 84] on span "dashboard Painel" at bounding box center [95, 86] width 164 height 30
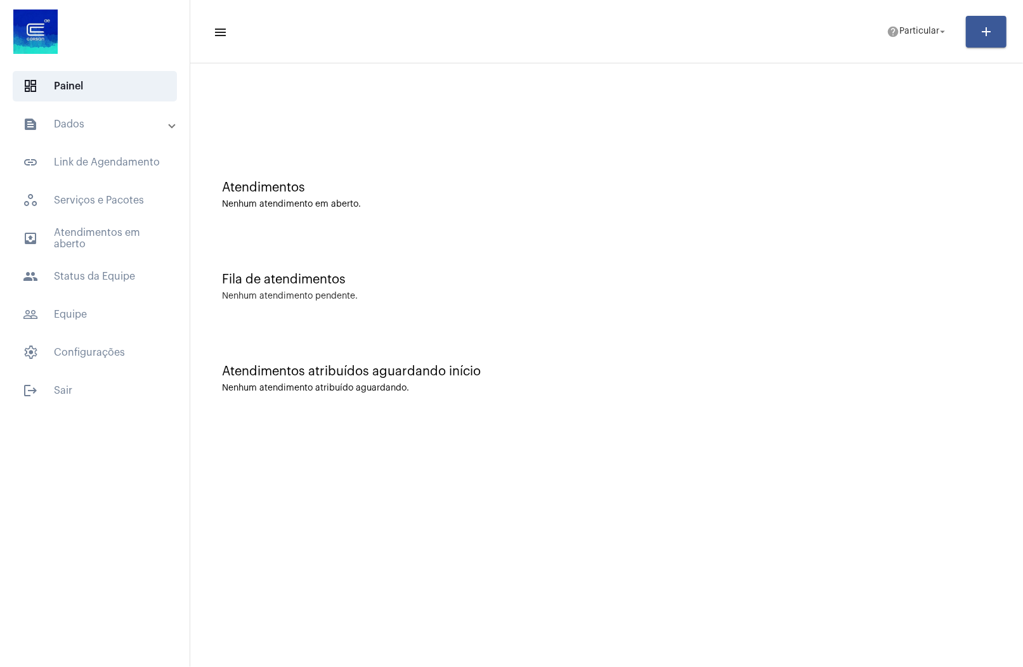
click at [80, 254] on div "outbox_outline Atendimentos em aberto people Status da Equipe" at bounding box center [95, 257] width 190 height 68
click at [82, 246] on span "outbox_outline Atendimentos em aberto" at bounding box center [95, 238] width 164 height 30
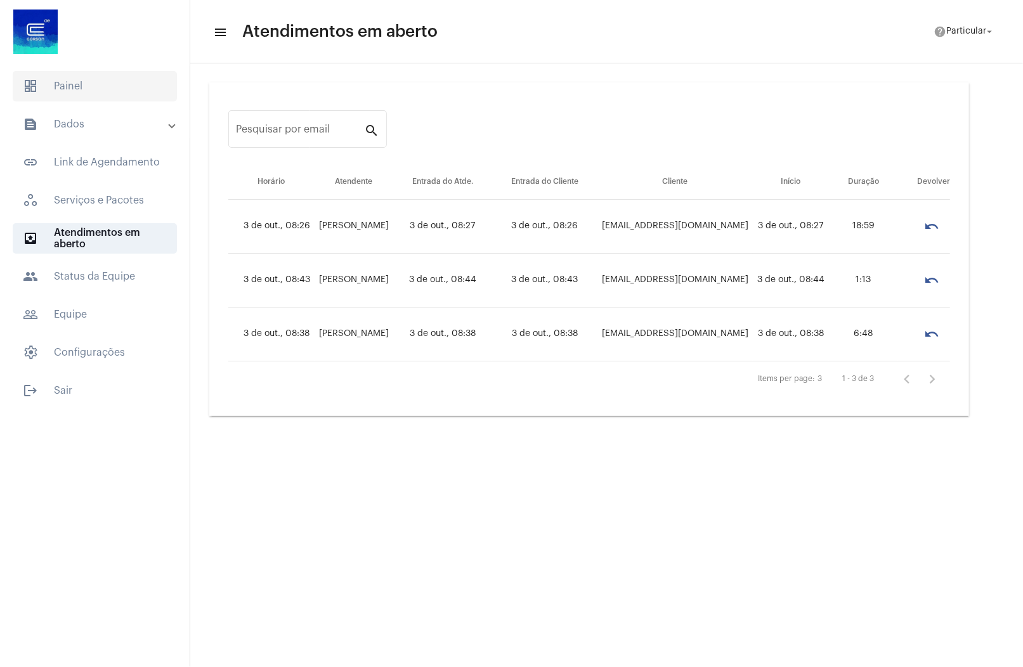
click at [108, 94] on span "dashboard Painel" at bounding box center [95, 86] width 164 height 30
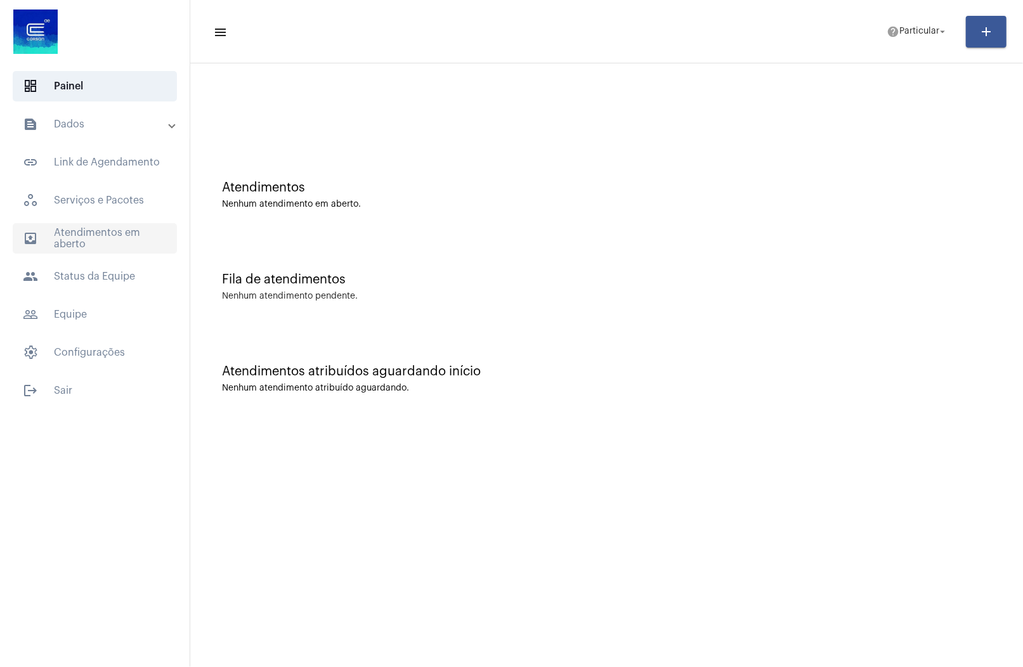
click at [84, 253] on span "outbox_outline Atendimentos em aberto" at bounding box center [95, 238] width 164 height 30
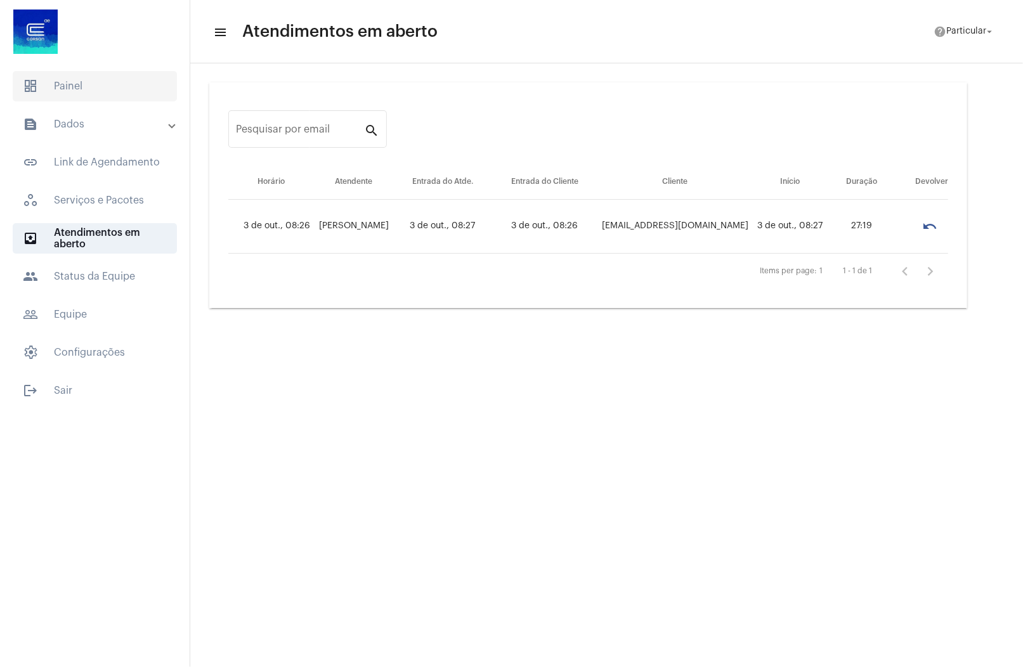
click at [105, 86] on span "dashboard Painel" at bounding box center [95, 86] width 164 height 30
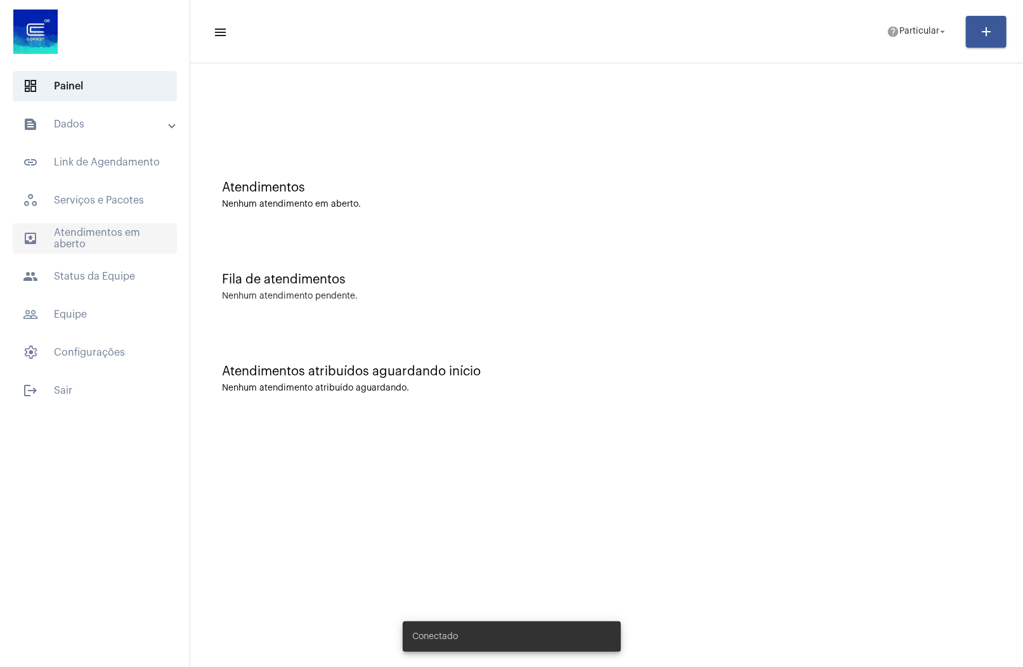
click at [101, 245] on span "outbox_outline Atendimentos em aberto" at bounding box center [95, 238] width 164 height 30
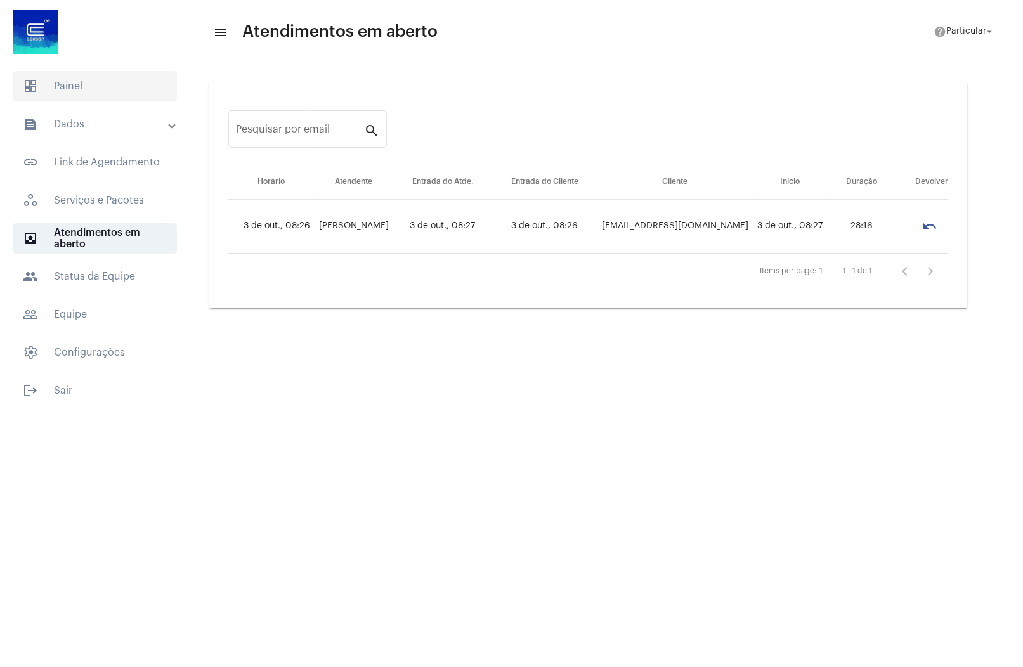
click at [127, 96] on span "dashboard Painel" at bounding box center [95, 86] width 164 height 30
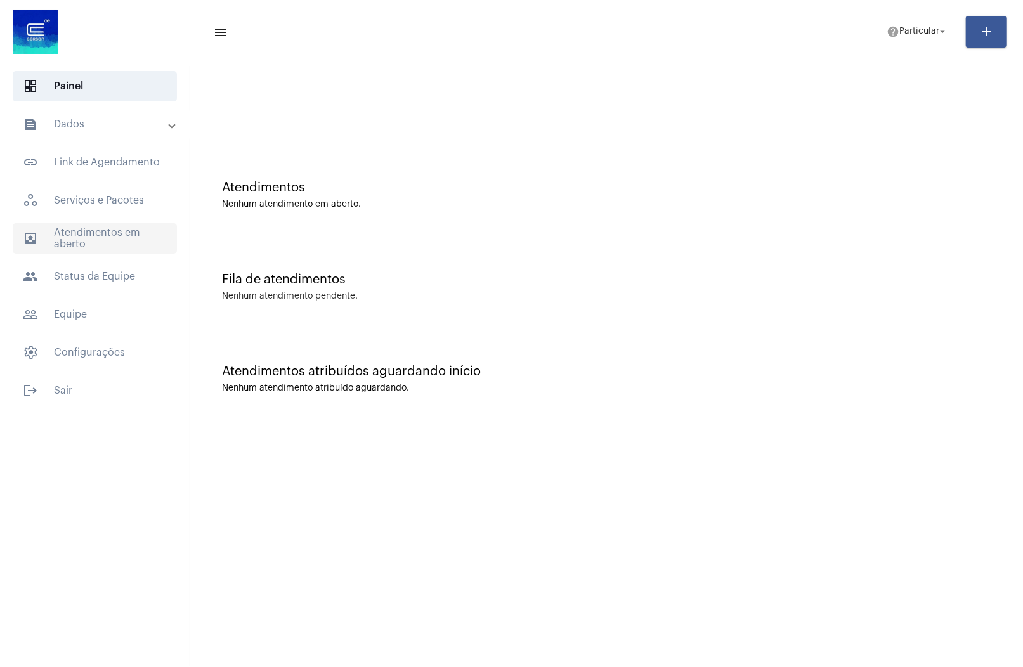
click at [121, 231] on span "outbox_outline Atendimentos em aberto" at bounding box center [95, 238] width 164 height 30
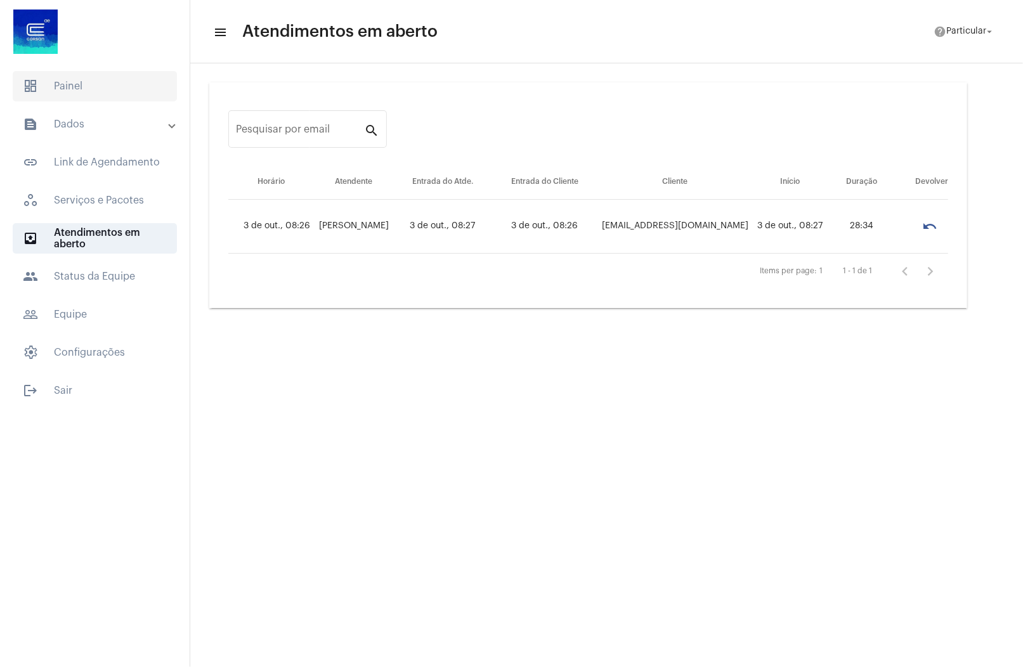
click at [106, 82] on span "dashboard Painel" at bounding box center [95, 86] width 164 height 30
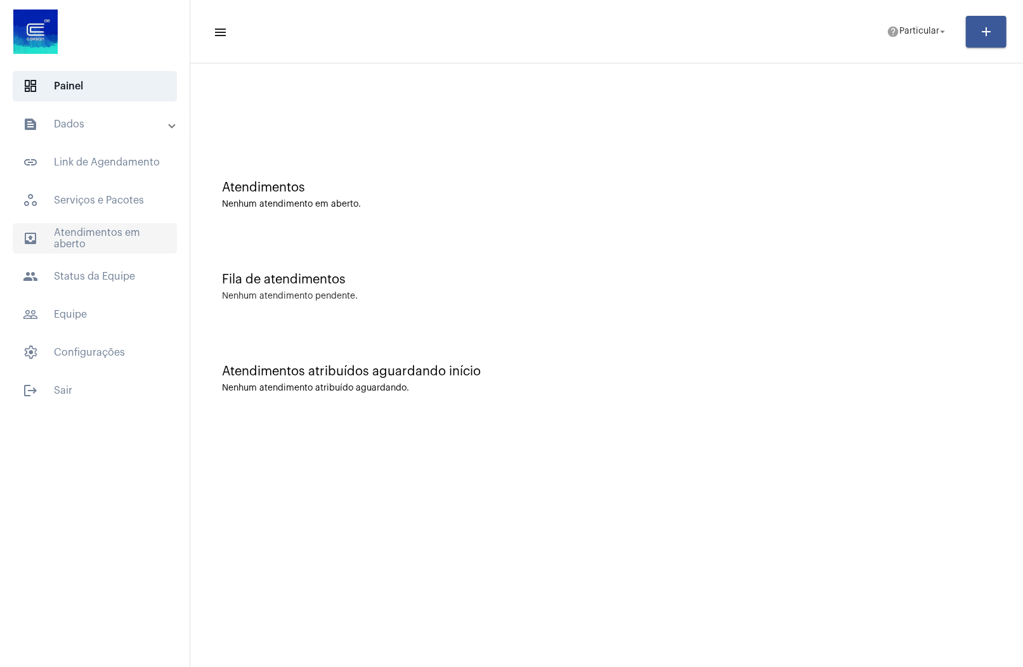
click at [105, 245] on span "outbox_outline Atendimentos em aberto" at bounding box center [95, 238] width 164 height 30
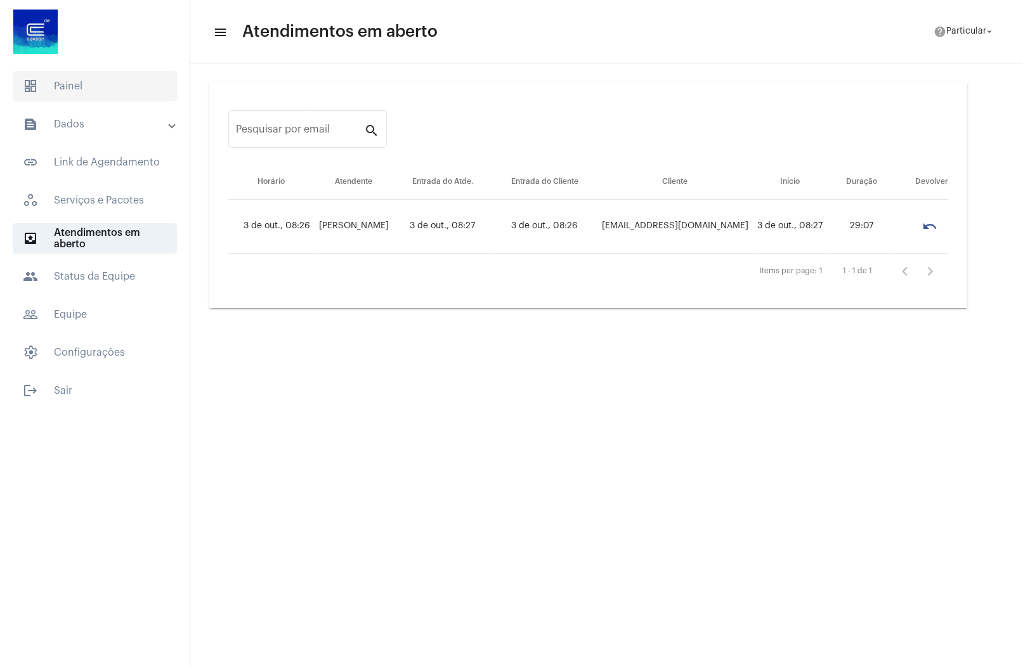
click at [99, 83] on span "dashboard Painel" at bounding box center [95, 86] width 164 height 30
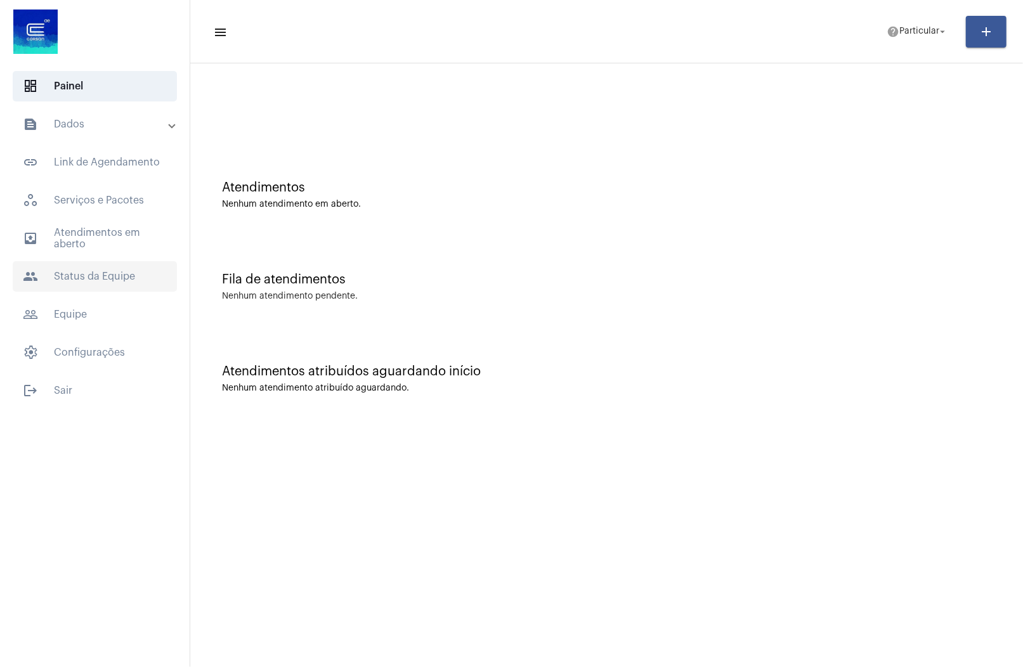
click at [103, 286] on span "people Status da Equipe" at bounding box center [95, 276] width 164 height 30
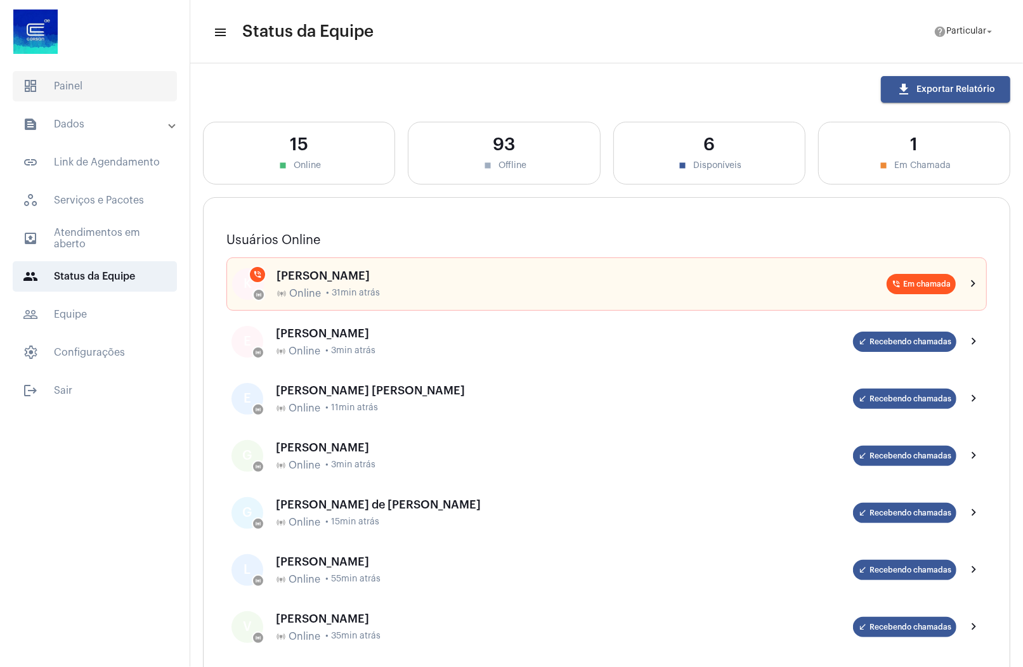
click at [87, 88] on span "dashboard Painel" at bounding box center [95, 86] width 164 height 30
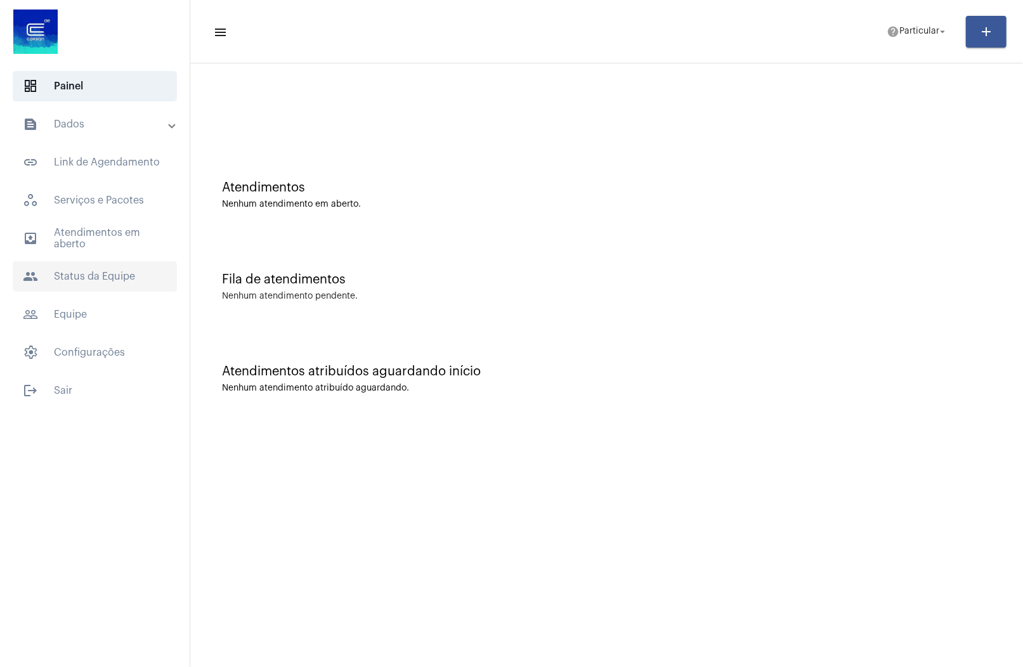
click at [102, 262] on span "people Status da Equipe" at bounding box center [95, 276] width 164 height 30
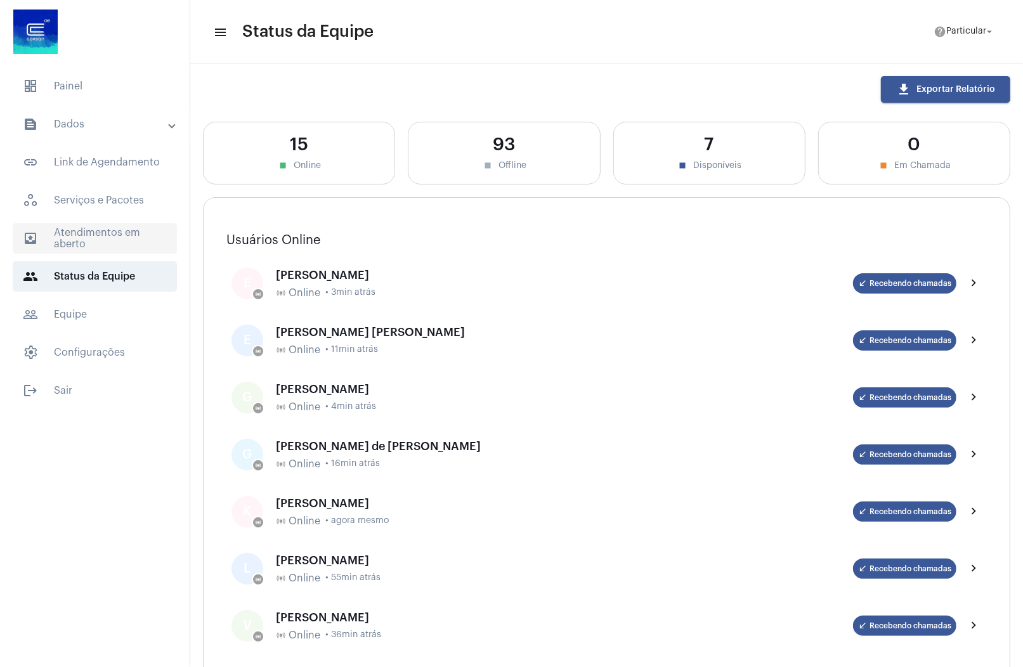
click at [109, 247] on span "outbox_outline Atendimentos em aberto" at bounding box center [95, 238] width 164 height 30
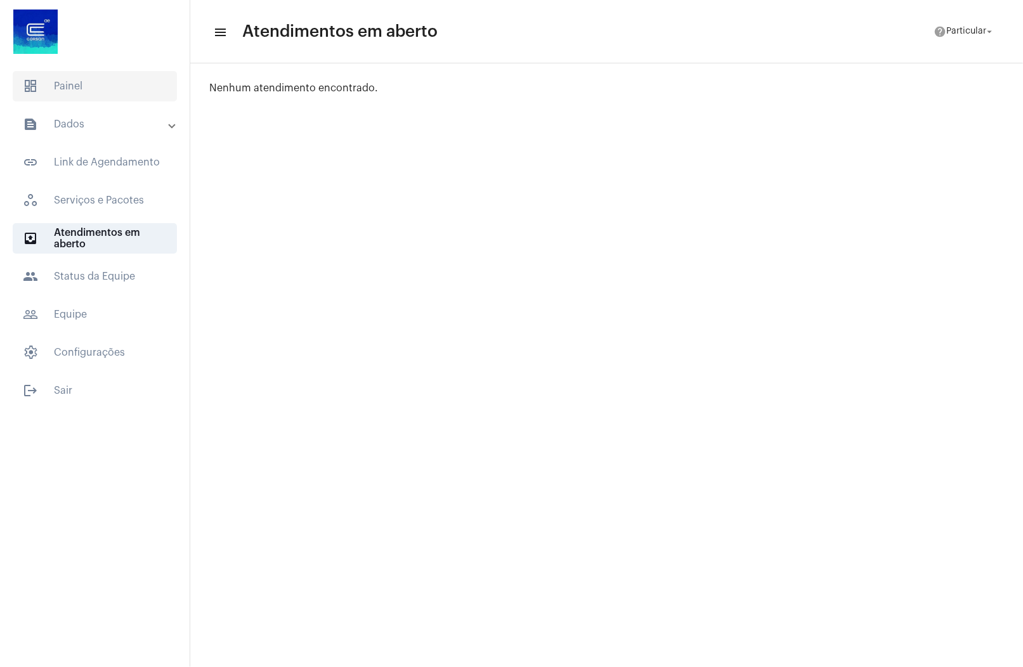
click at [103, 96] on span "dashboard Painel" at bounding box center [95, 86] width 164 height 30
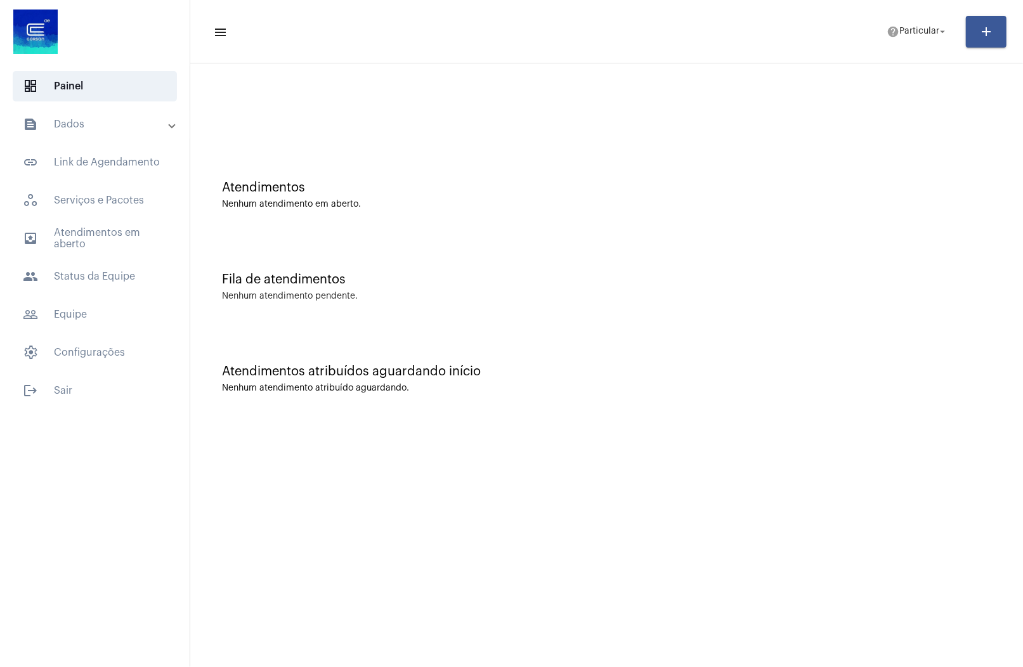
click at [116, 253] on div "outbox_outline Atendimentos em aberto people Status da Equipe" at bounding box center [95, 257] width 190 height 68
click at [117, 223] on span "outbox_outline Atendimentos em aberto" at bounding box center [95, 238] width 164 height 30
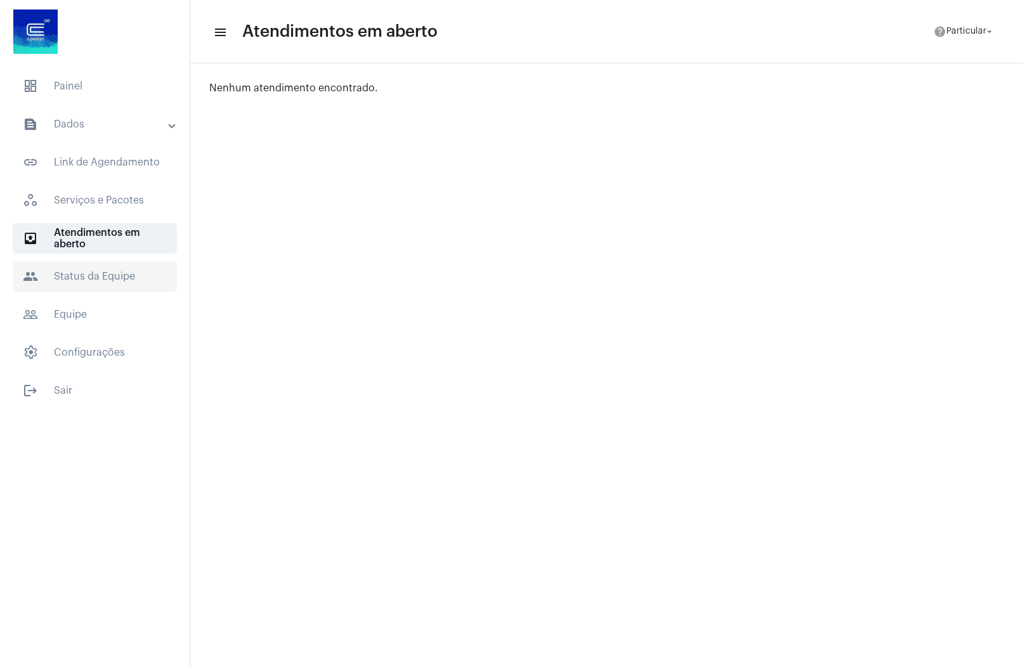
click at [105, 268] on span "people Status da Equipe" at bounding box center [95, 276] width 164 height 30
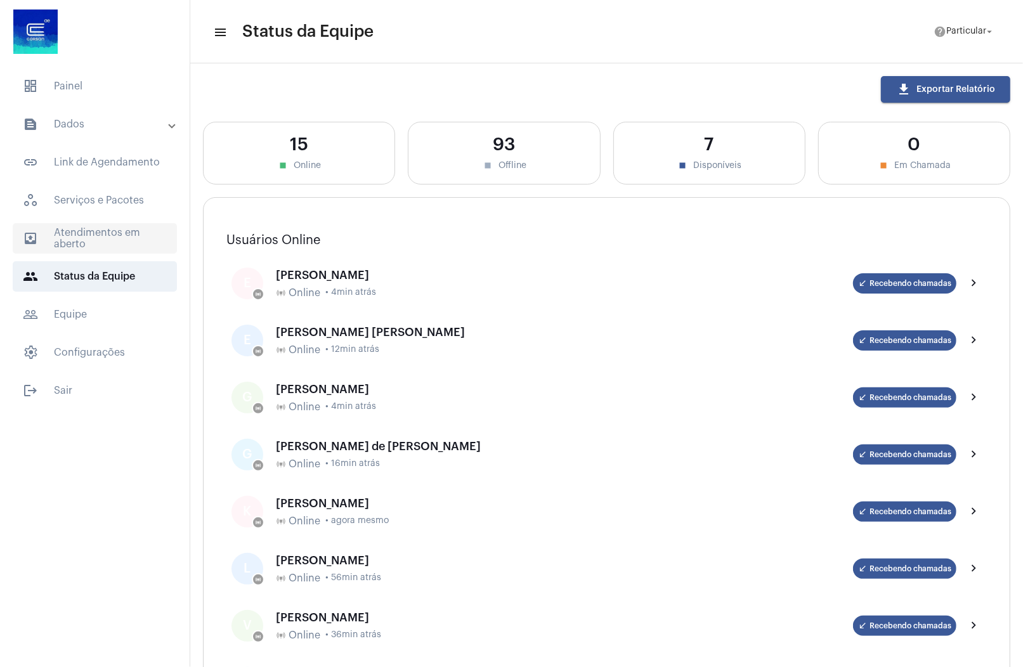
click at [110, 249] on span "outbox_outline Atendimentos em aberto" at bounding box center [95, 238] width 164 height 30
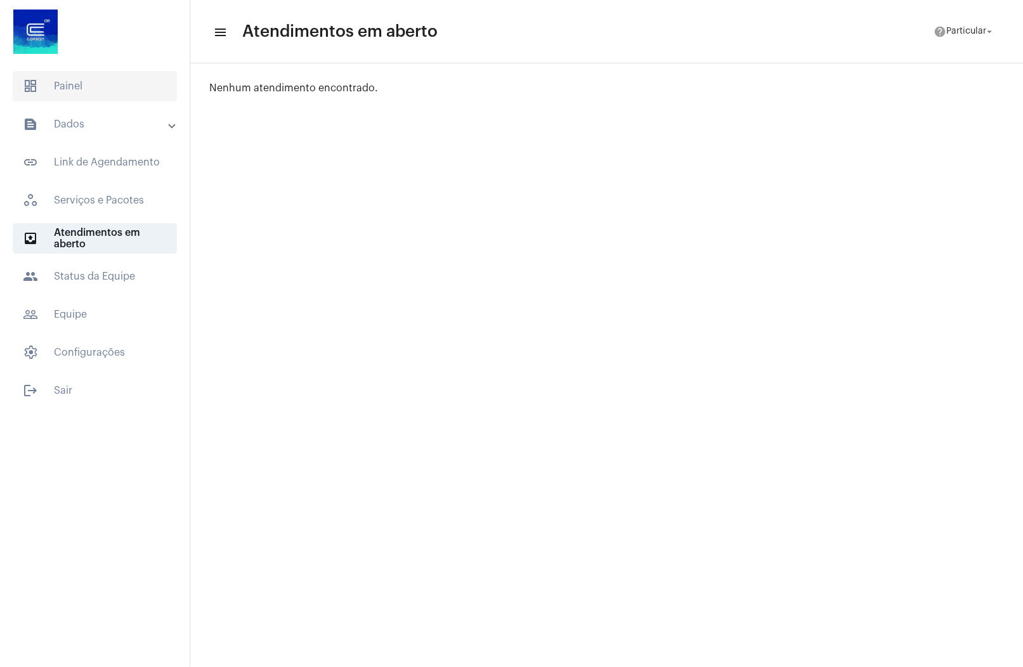
click at [136, 86] on span "dashboard Painel" at bounding box center [95, 86] width 164 height 30
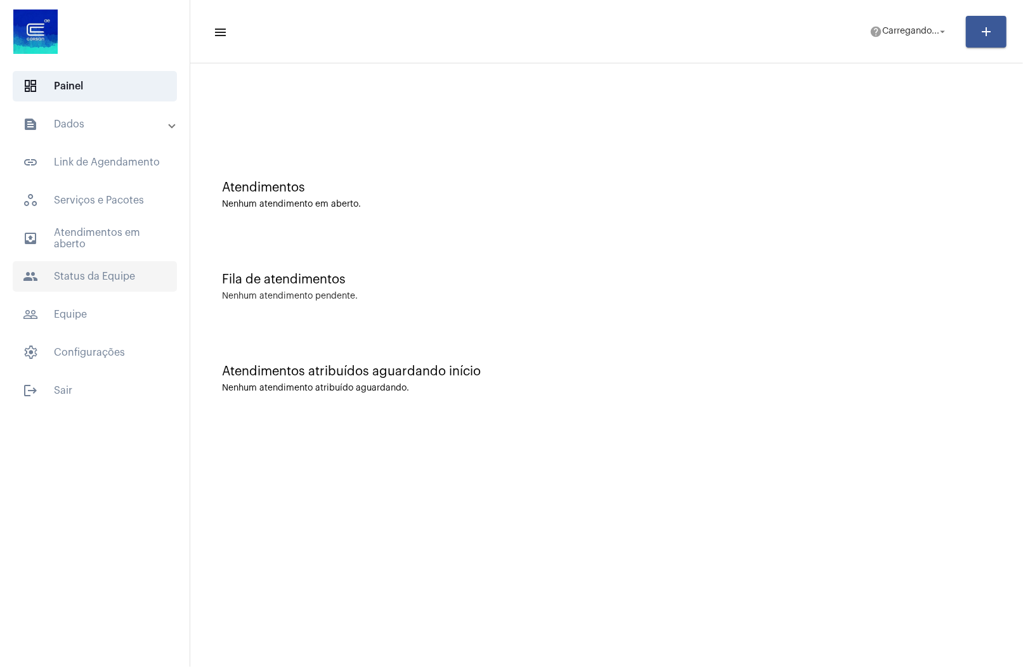
click at [97, 278] on span "people Status da Equipe" at bounding box center [95, 276] width 164 height 30
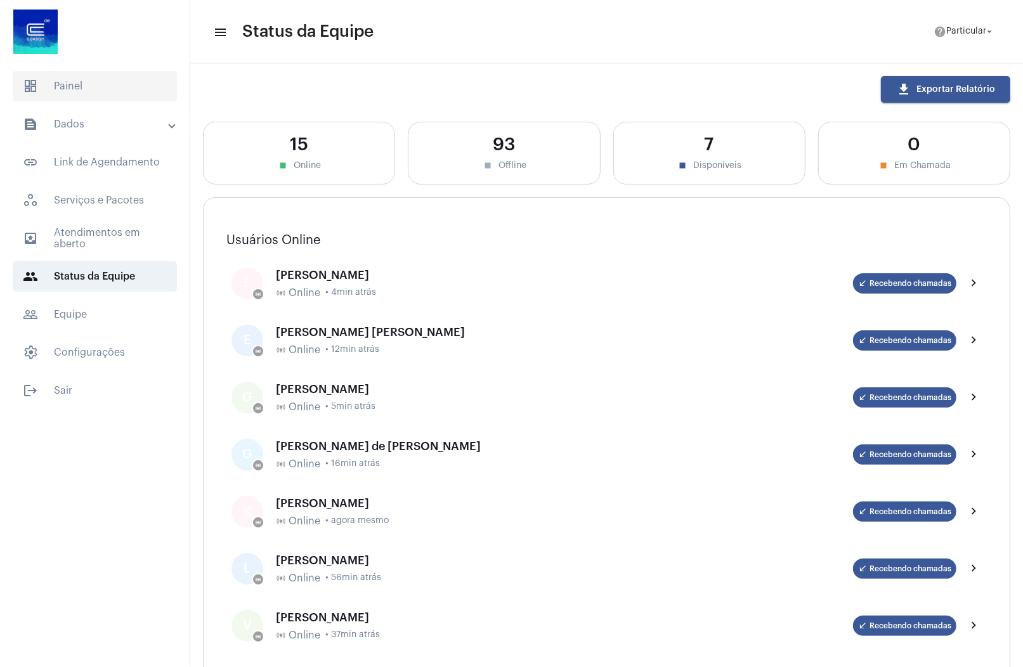
click at [107, 86] on span "dashboard Painel" at bounding box center [95, 86] width 164 height 30
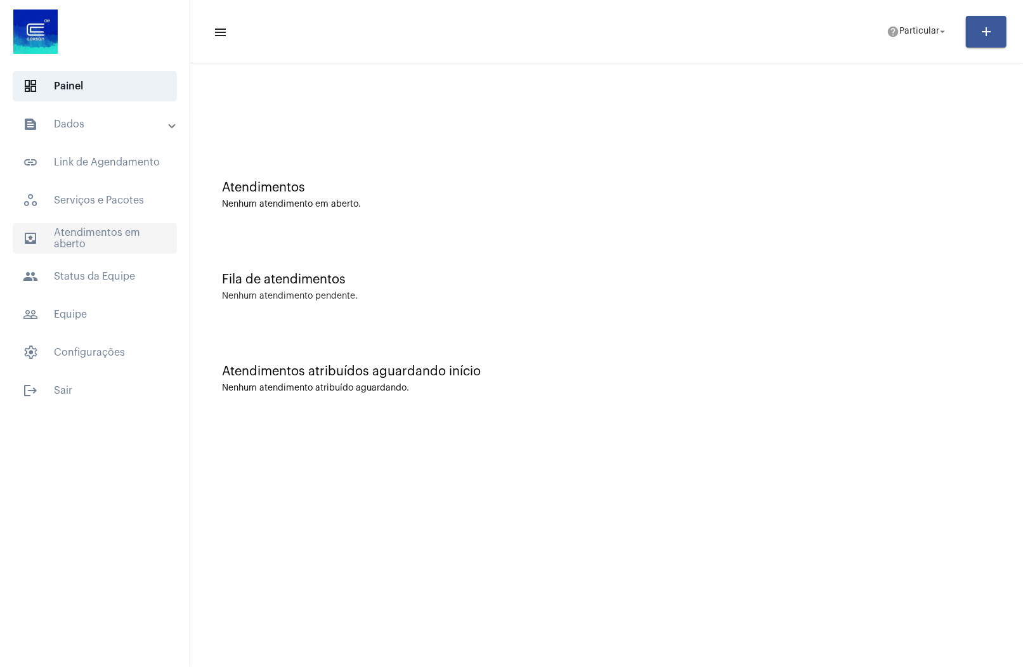
click at [70, 233] on span "outbox_outline Atendimentos em aberto" at bounding box center [95, 238] width 164 height 30
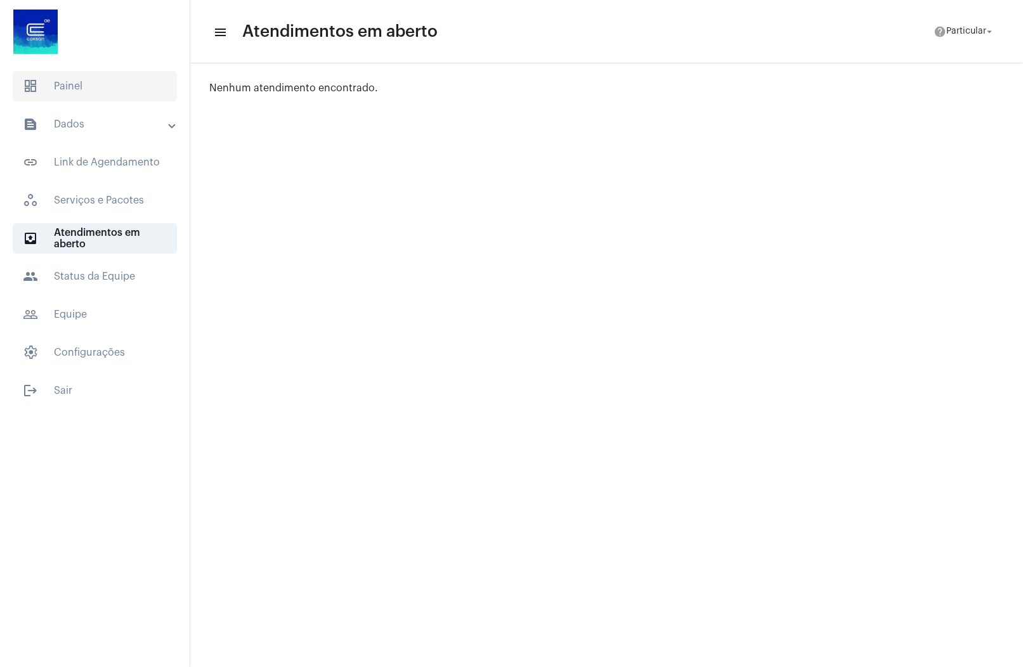
click at [116, 79] on span "dashboard Painel" at bounding box center [95, 86] width 164 height 30
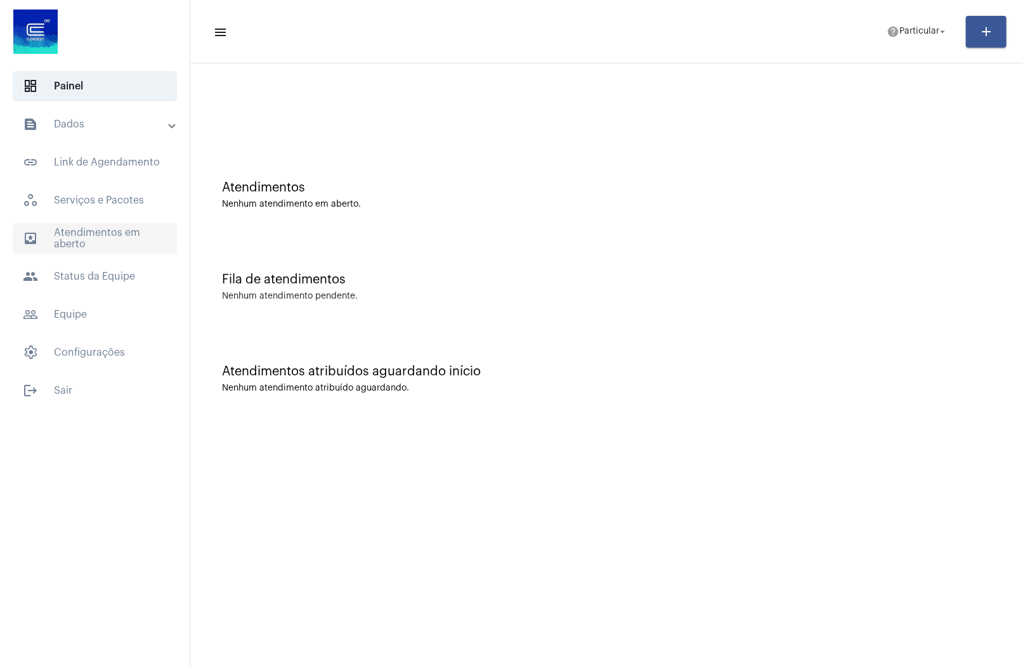
click at [108, 232] on span "outbox_outline Atendimentos em aberto" at bounding box center [95, 238] width 164 height 30
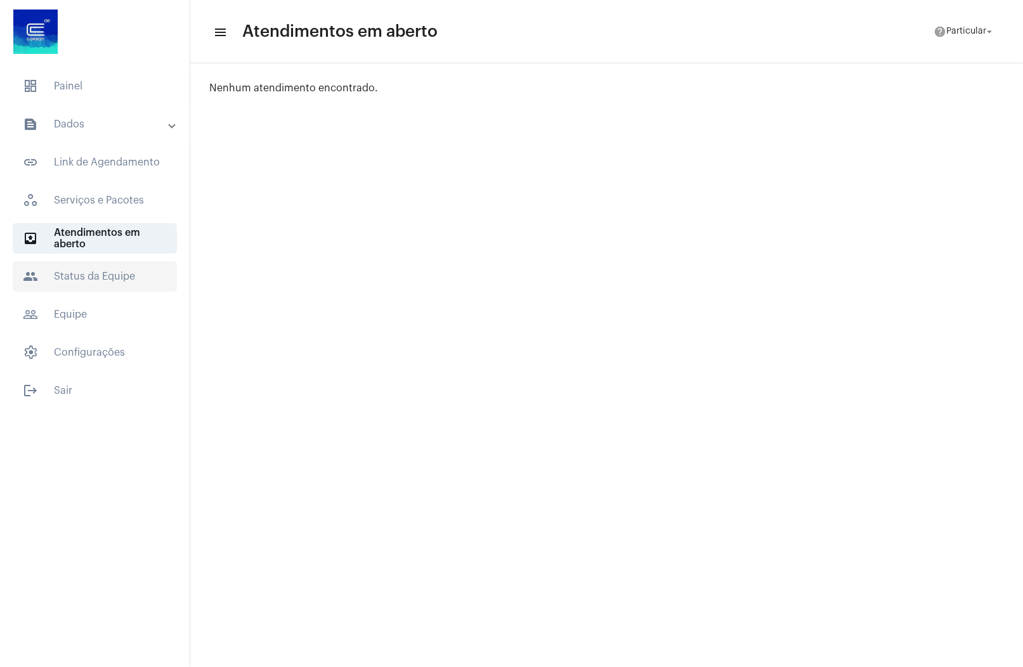
click at [105, 261] on span "people Status da Equipe" at bounding box center [95, 276] width 164 height 30
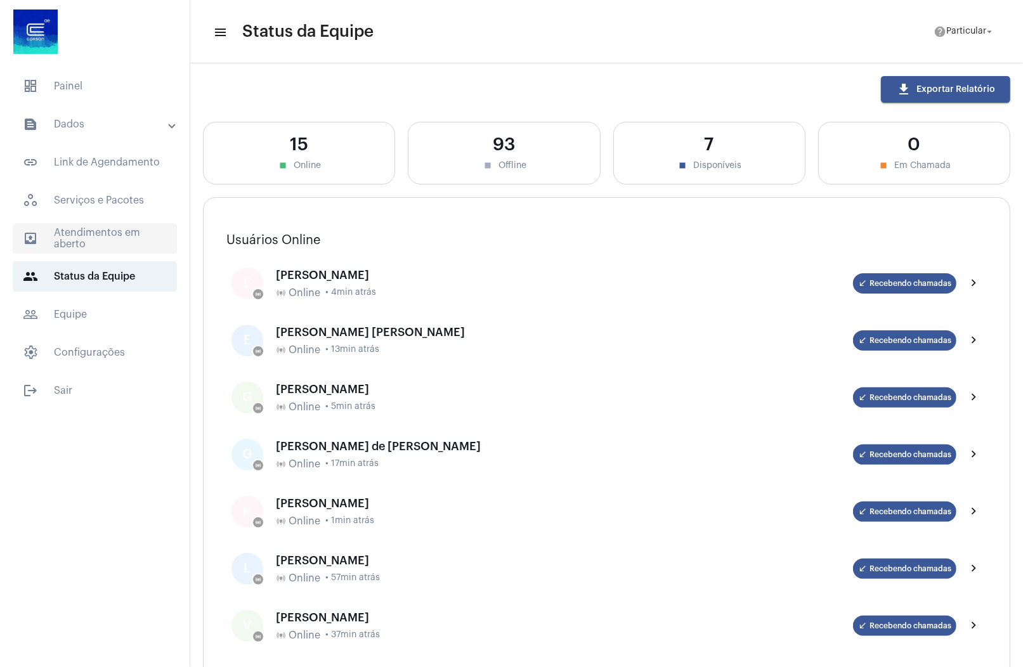
click at [110, 244] on span "outbox_outline Atendimentos em aberto" at bounding box center [95, 238] width 164 height 30
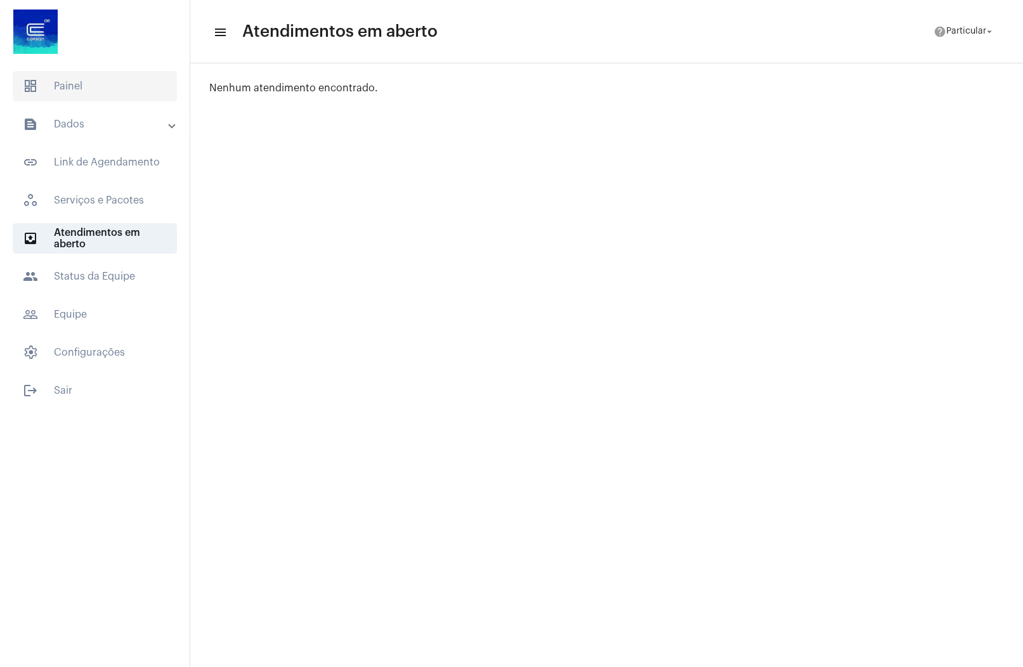
click at [103, 81] on span "dashboard Painel" at bounding box center [95, 86] width 164 height 30
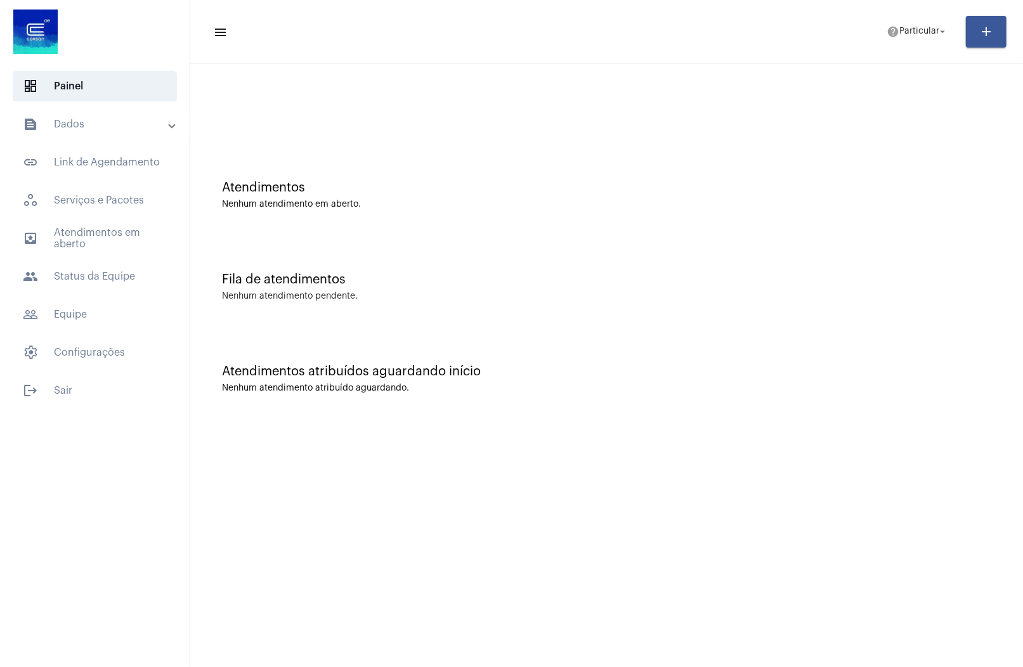
click at [67, 257] on div "outbox_outline Atendimentos em aberto people Status da Equipe" at bounding box center [95, 257] width 190 height 68
click at [78, 249] on span "outbox_outline Atendimentos em aberto" at bounding box center [95, 238] width 164 height 30
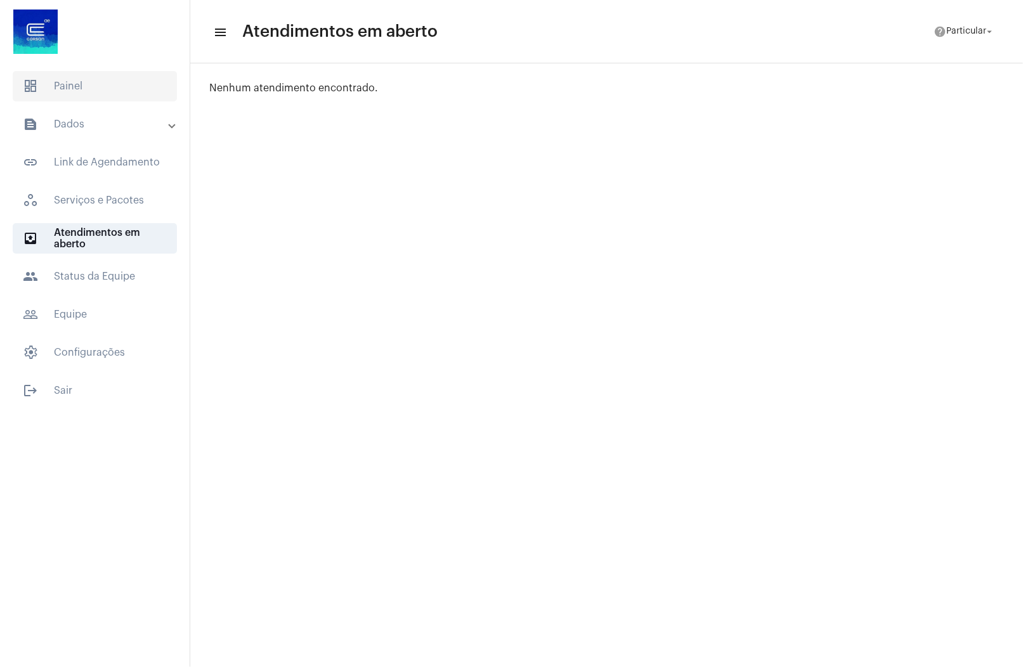
click at [94, 81] on span "dashboard Painel" at bounding box center [95, 86] width 164 height 30
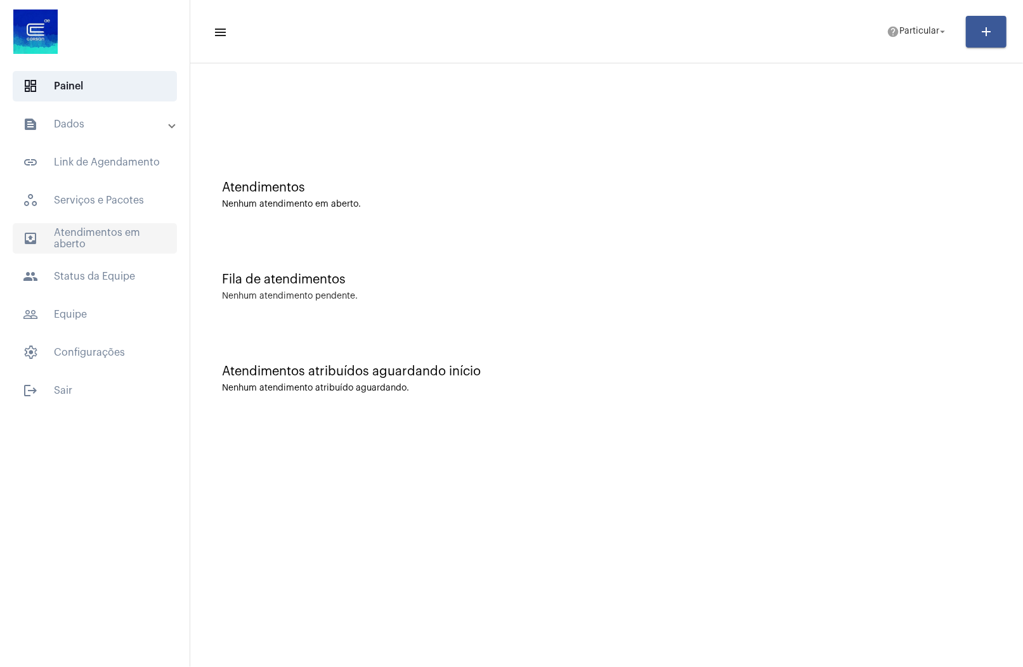
click at [113, 247] on span "outbox_outline Atendimentos em aberto" at bounding box center [95, 238] width 164 height 30
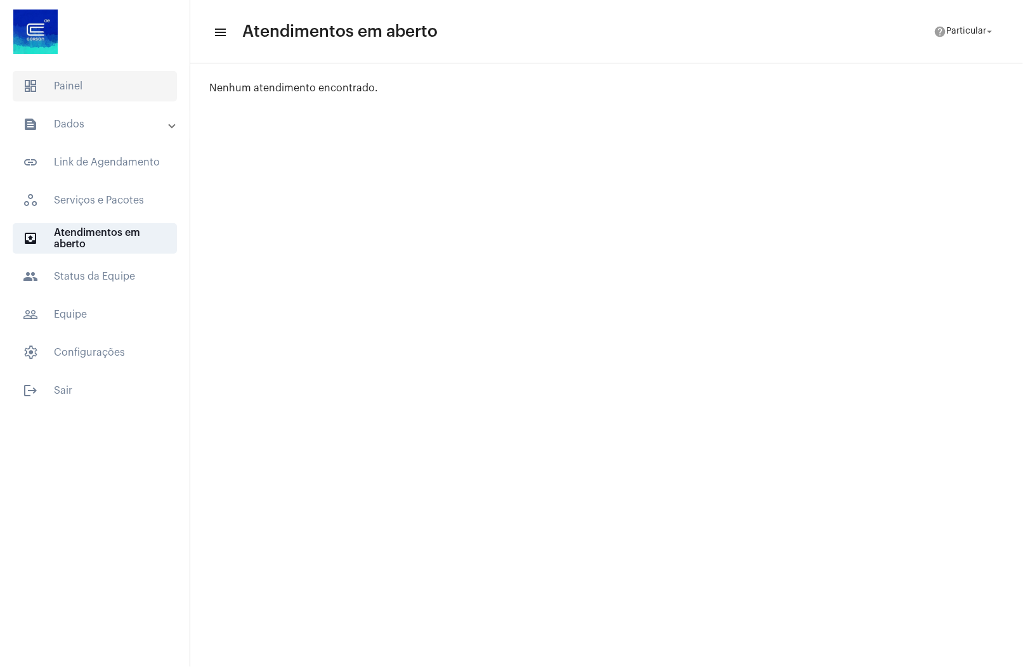
click at [117, 75] on span "dashboard Painel" at bounding box center [95, 86] width 164 height 30
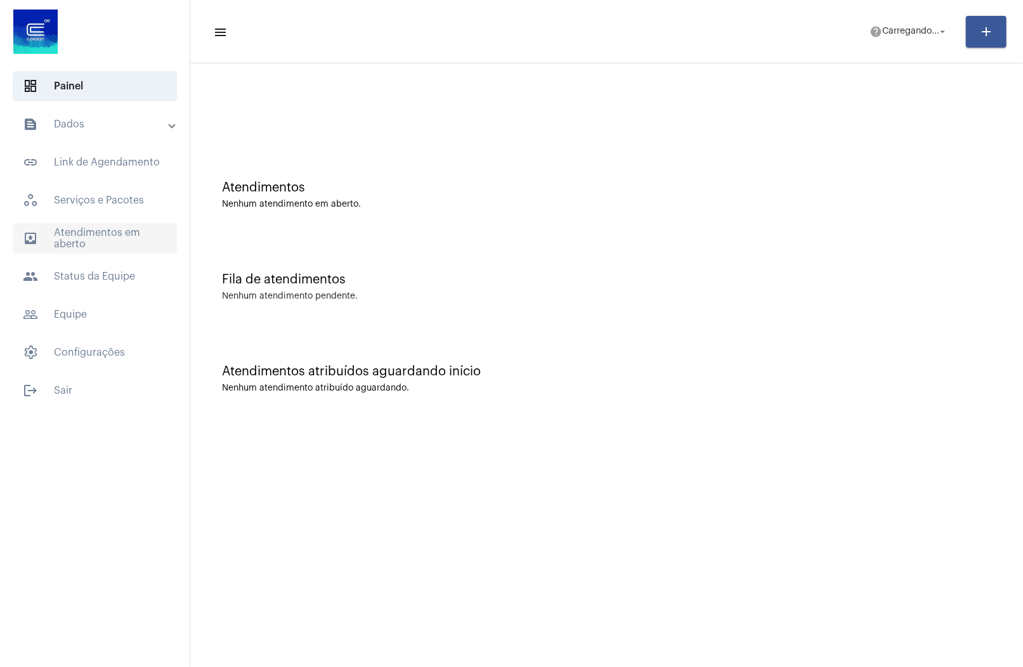
click at [93, 231] on span "outbox_outline Atendimentos em aberto" at bounding box center [95, 238] width 164 height 30
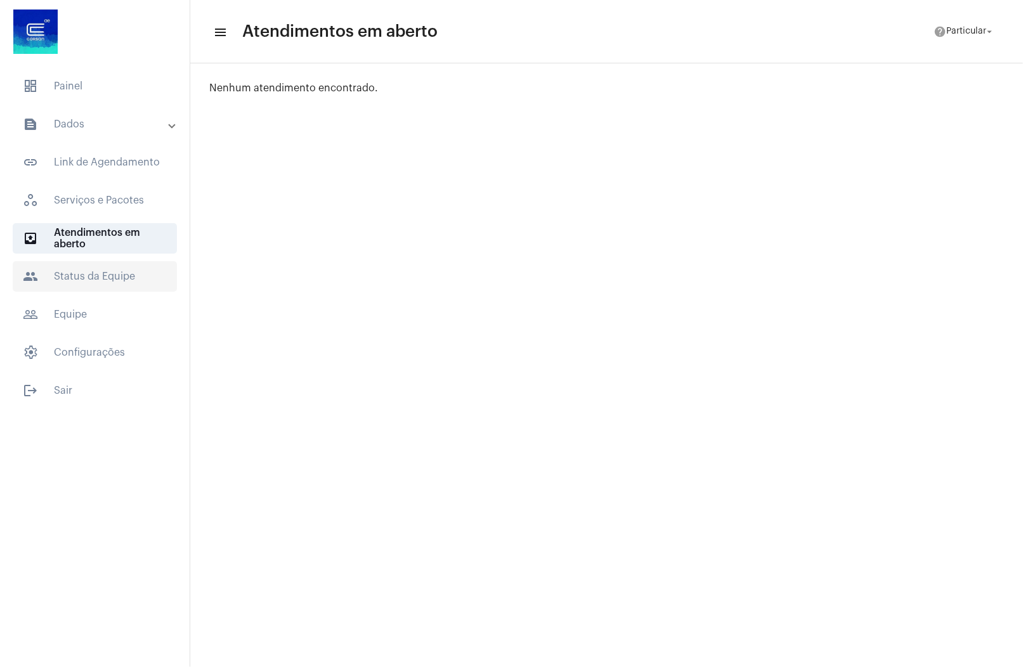
click at [100, 277] on span "people Status da Equipe" at bounding box center [95, 276] width 164 height 30
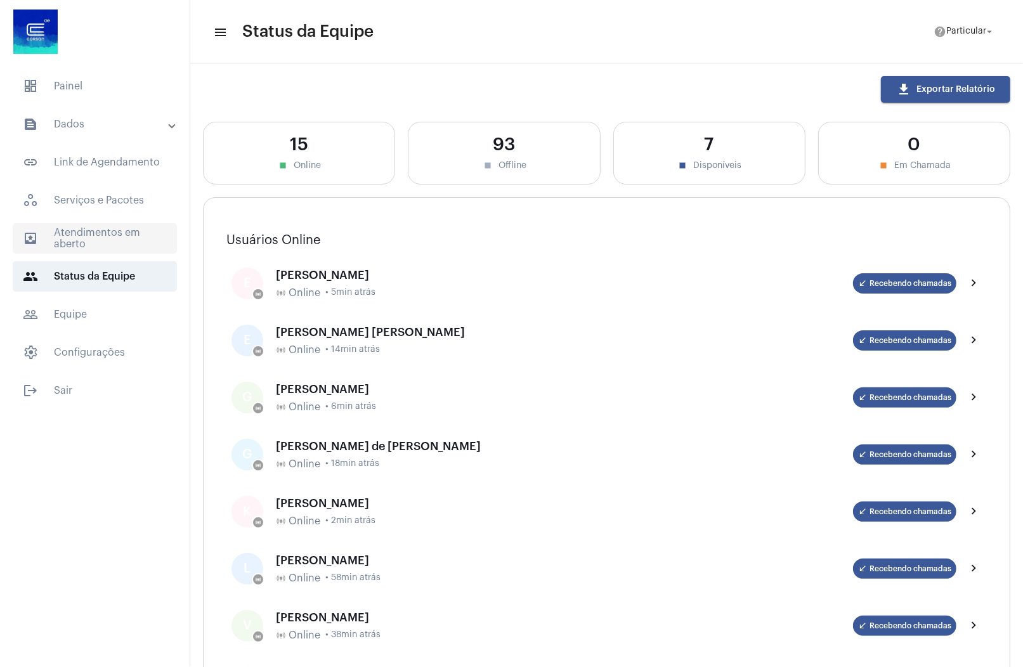
click at [118, 233] on span "outbox_outline Atendimentos em aberto" at bounding box center [95, 238] width 164 height 30
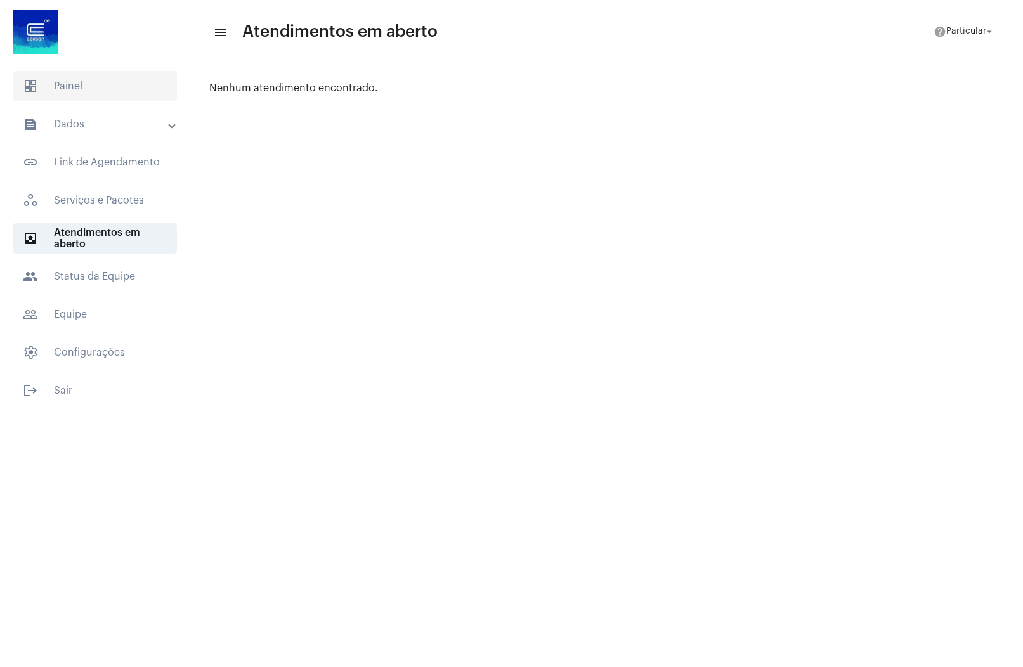
click at [120, 86] on span "dashboard Painel" at bounding box center [95, 86] width 164 height 30
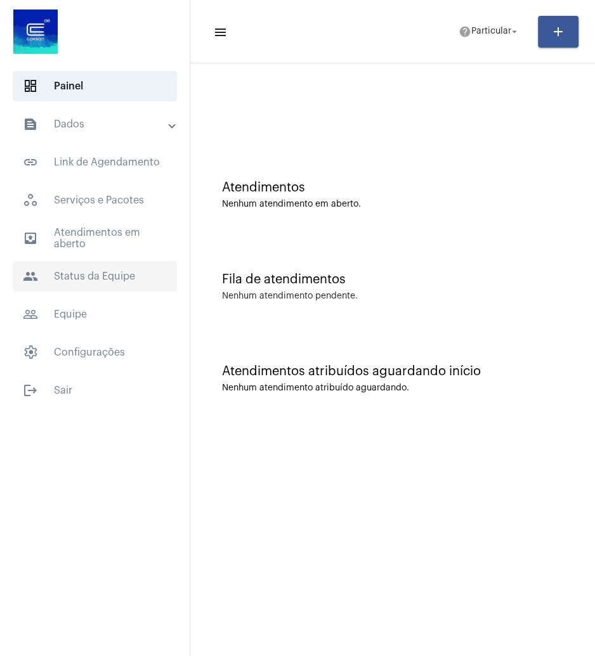
click at [96, 283] on span "people Status da Equipe" at bounding box center [95, 276] width 164 height 30
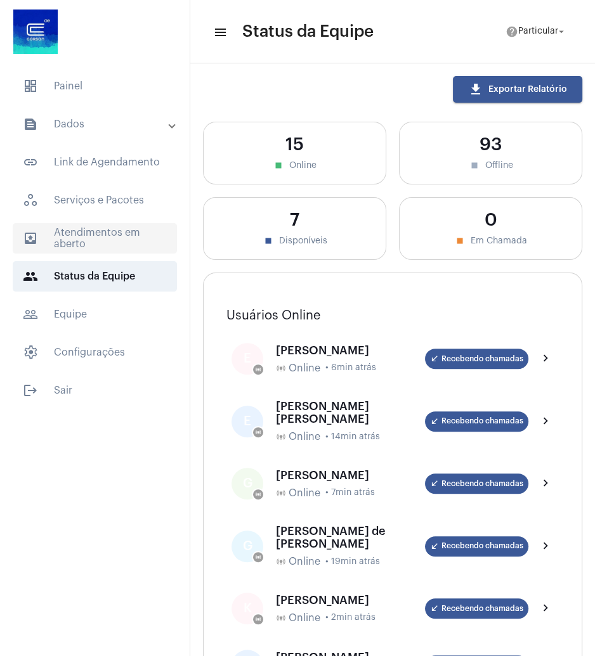
click at [105, 246] on span "outbox_outline Atendimentos em aberto" at bounding box center [95, 238] width 164 height 30
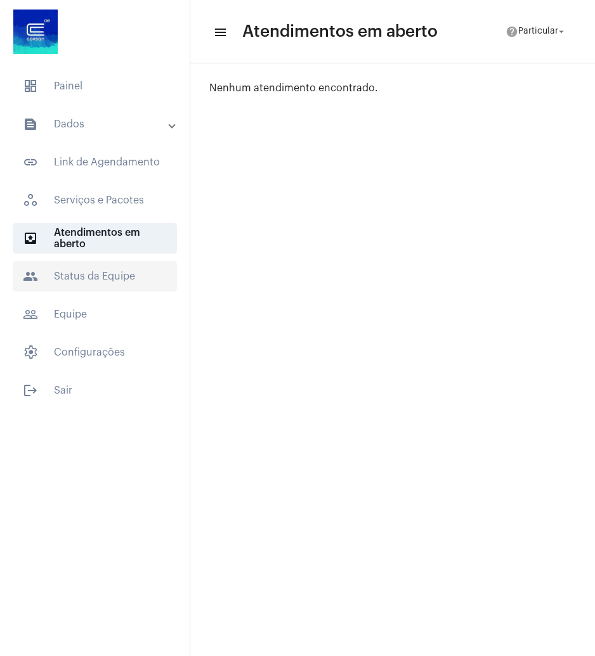
click at [100, 276] on span "people Status da Equipe" at bounding box center [95, 276] width 164 height 30
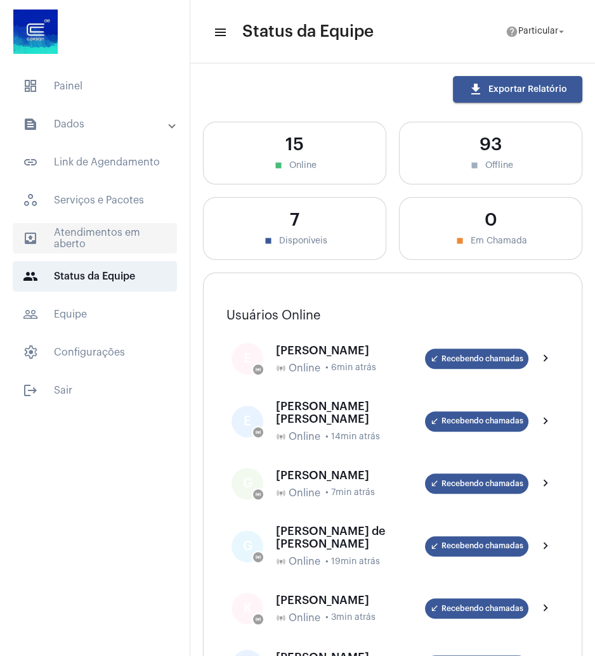
click at [104, 240] on span "outbox_outline Atendimentos em aberto" at bounding box center [95, 238] width 164 height 30
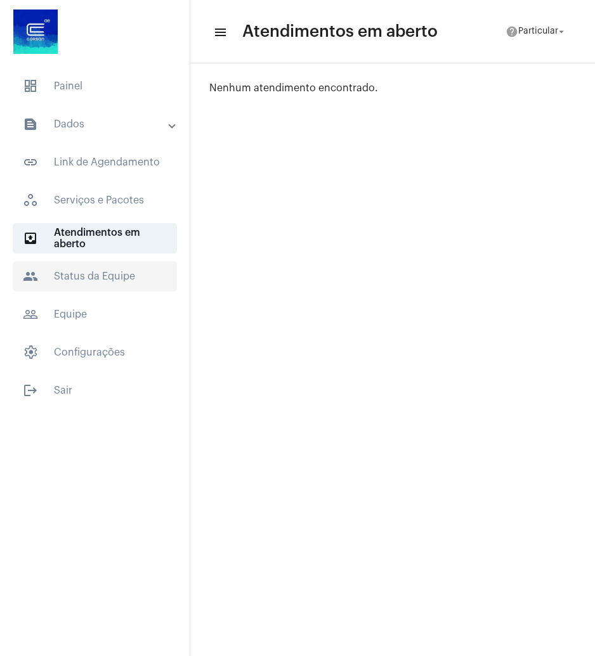
click at [98, 262] on span "people Status da Equipe" at bounding box center [95, 276] width 164 height 30
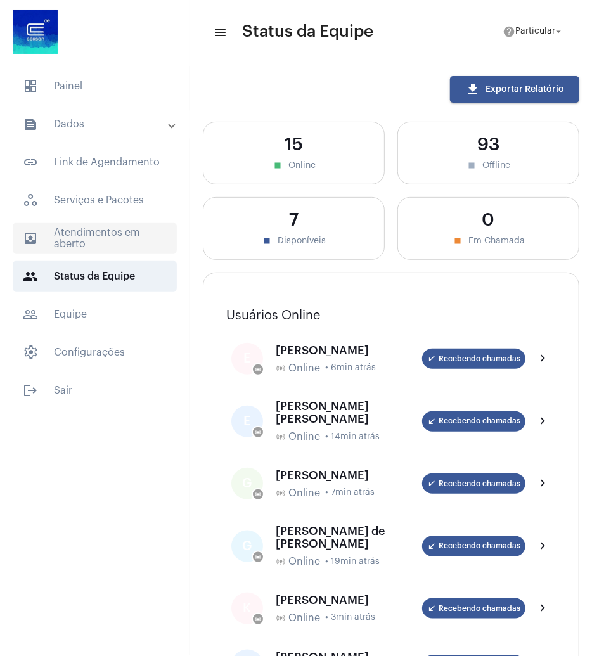
click at [82, 249] on span "outbox_outline Atendimentos em aberto" at bounding box center [95, 238] width 164 height 30
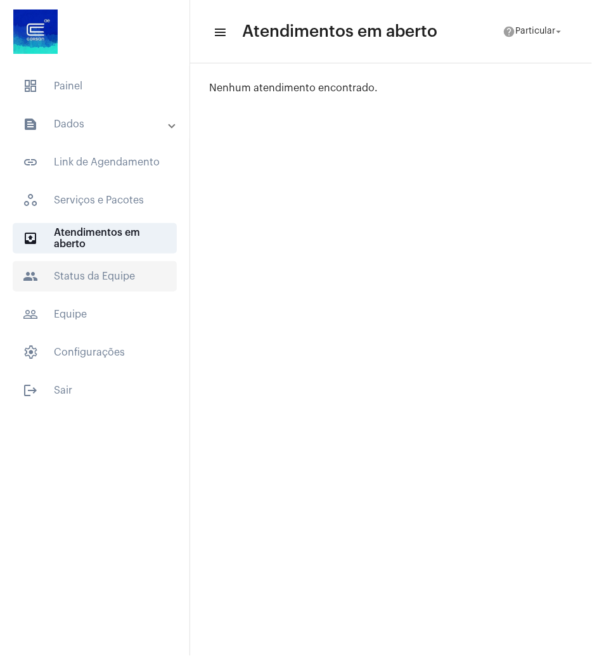
click at [112, 285] on span "people Status da Equipe" at bounding box center [95, 276] width 164 height 30
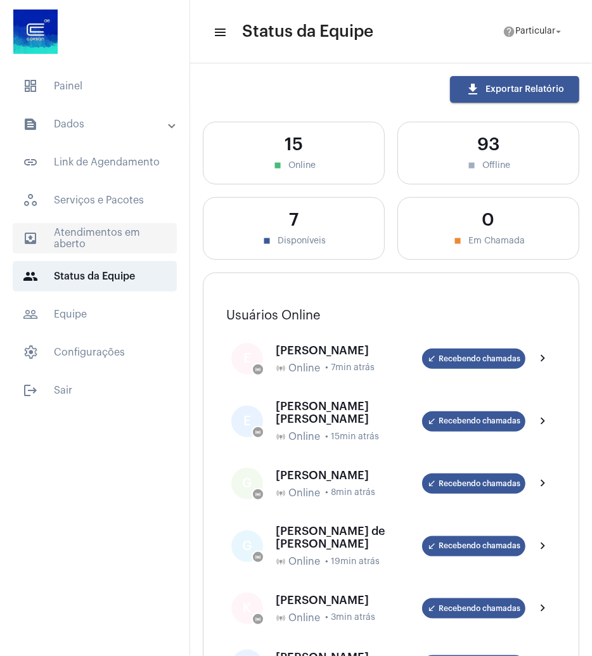
click at [101, 245] on span "outbox_outline Atendimentos em aberto" at bounding box center [95, 238] width 164 height 30
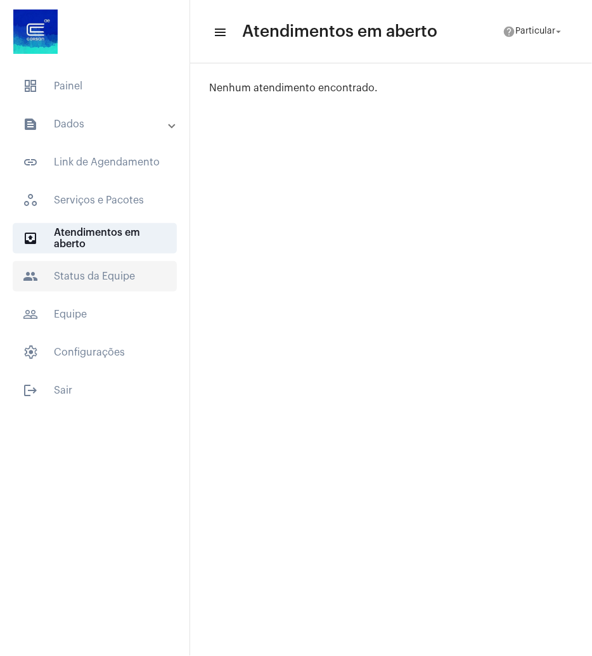
click at [90, 281] on span "people Status da Equipe" at bounding box center [95, 276] width 164 height 30
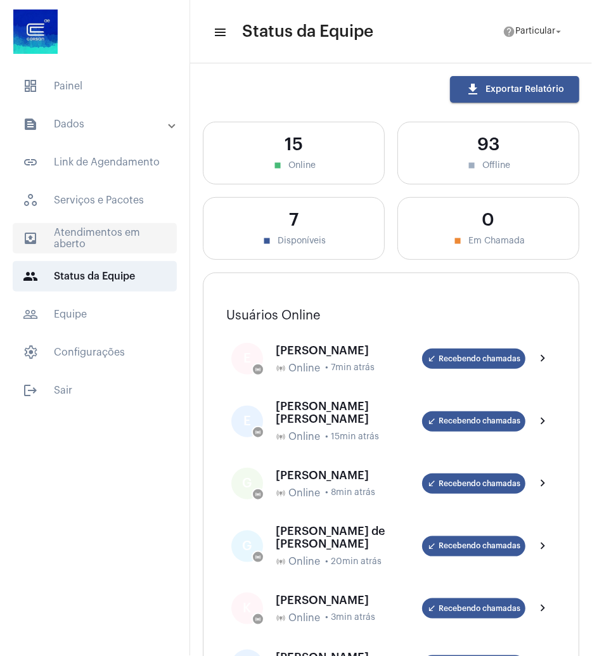
click at [61, 243] on span "outbox_outline Atendimentos em aberto" at bounding box center [95, 238] width 164 height 30
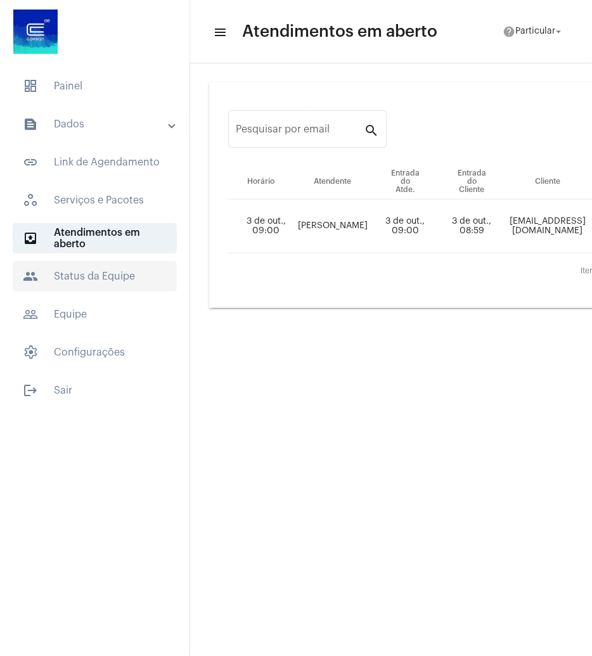
click at [89, 286] on span "people Status da Equipe" at bounding box center [95, 276] width 164 height 30
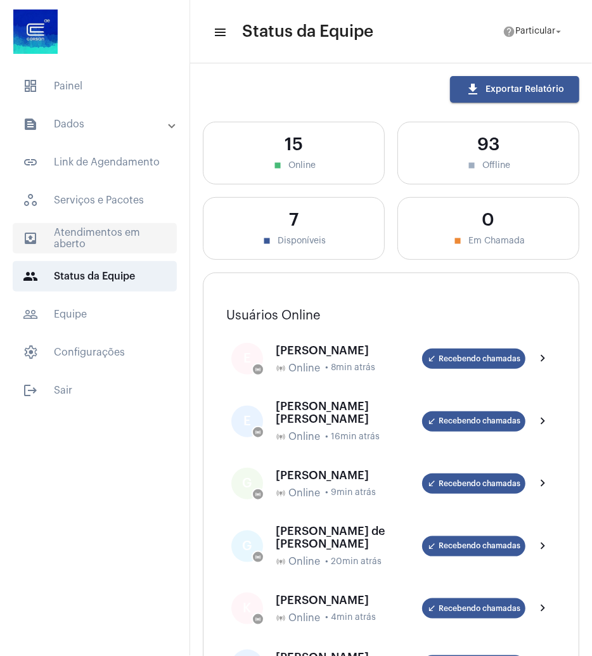
click at [82, 234] on span "outbox_outline Atendimentos em aberto" at bounding box center [95, 238] width 164 height 30
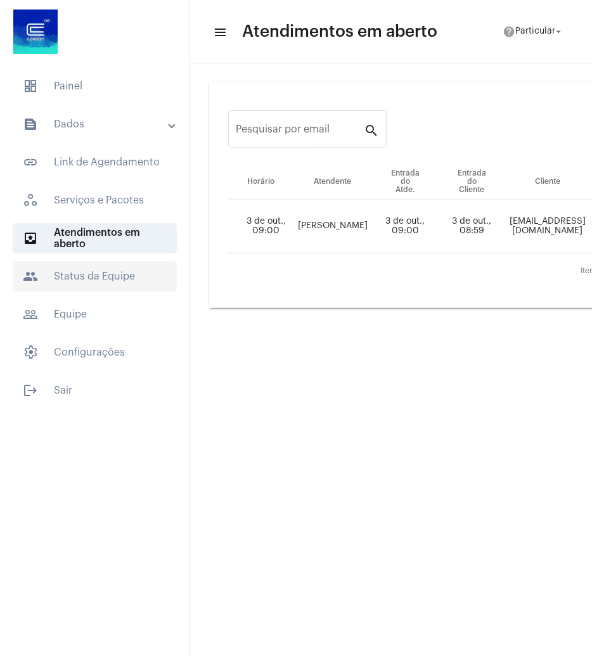
click at [107, 284] on span "people Status da Equipe" at bounding box center [95, 276] width 164 height 30
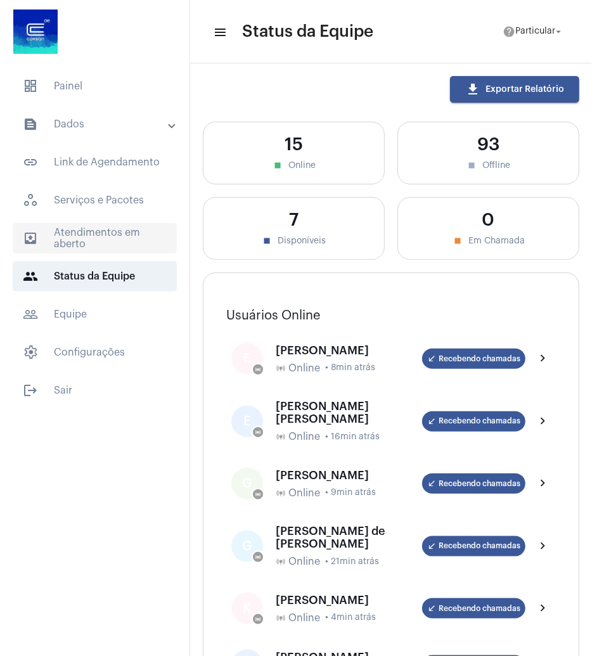
click at [111, 234] on span "outbox_outline Atendimentos em aberto" at bounding box center [95, 238] width 164 height 30
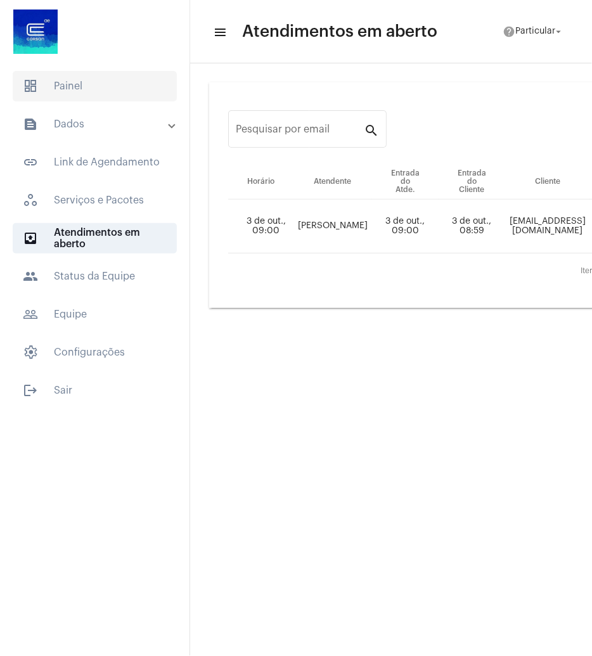
click at [60, 87] on span "dashboard Painel" at bounding box center [95, 86] width 164 height 30
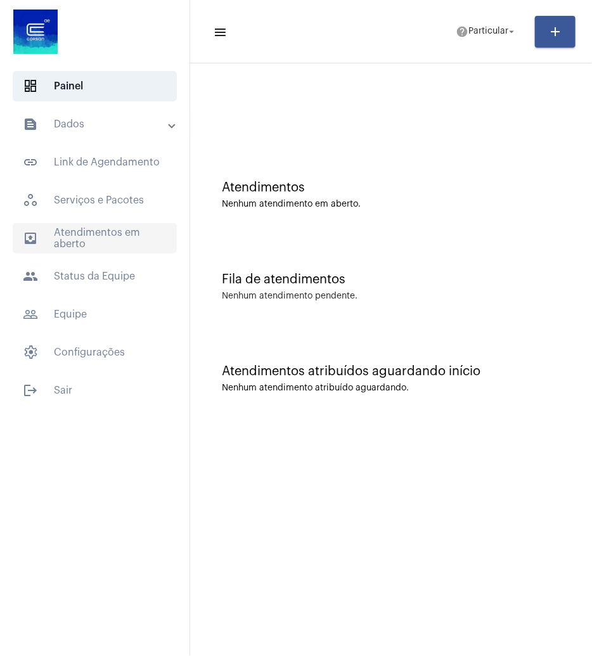
click at [82, 249] on span "outbox_outline Atendimentos em aberto" at bounding box center [95, 238] width 164 height 30
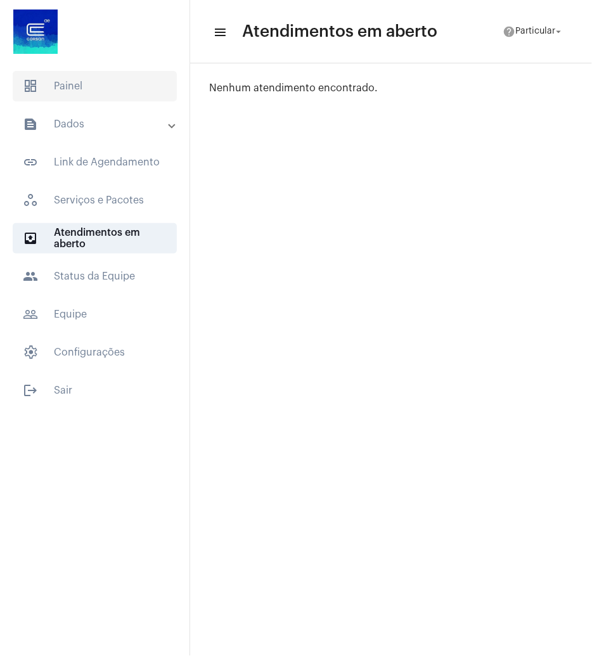
click at [90, 89] on span "dashboard Painel" at bounding box center [95, 86] width 164 height 30
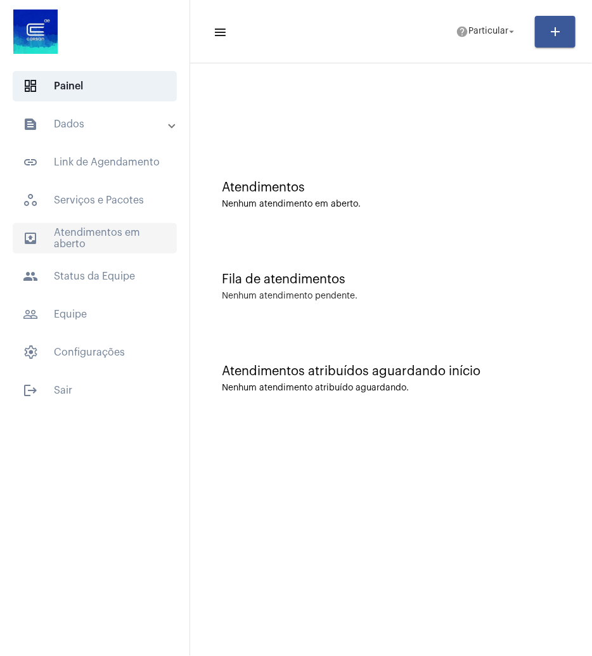
click at [93, 225] on span "outbox_outline Atendimentos em aberto" at bounding box center [95, 238] width 164 height 30
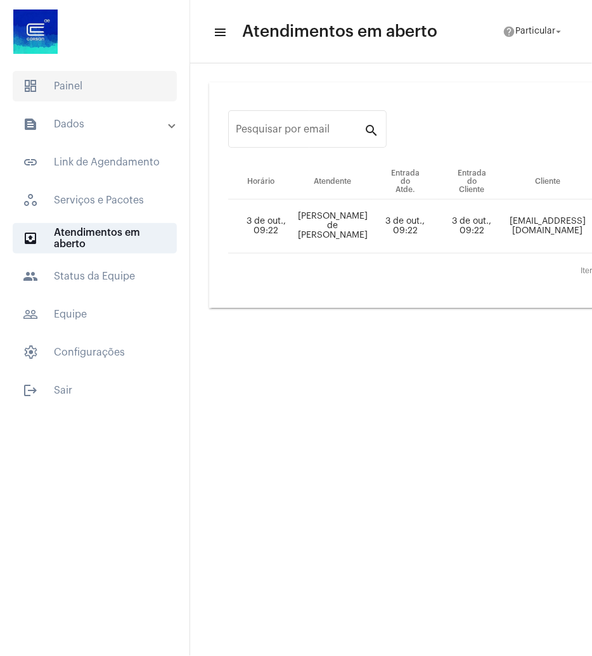
click at [113, 91] on span "dashboard Painel" at bounding box center [95, 86] width 164 height 30
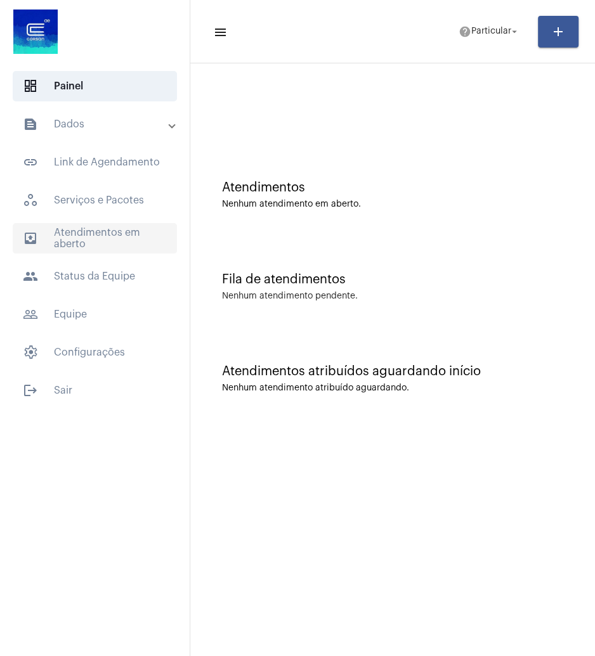
click at [88, 232] on span "outbox_outline Atendimentos em aberto" at bounding box center [95, 238] width 164 height 30
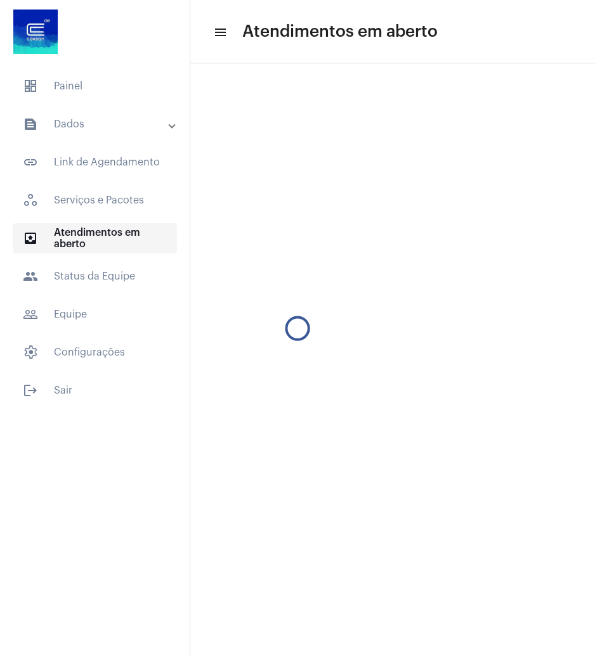
click at [88, 232] on span "outbox_outline Atendimentos em aberto" at bounding box center [95, 238] width 164 height 30
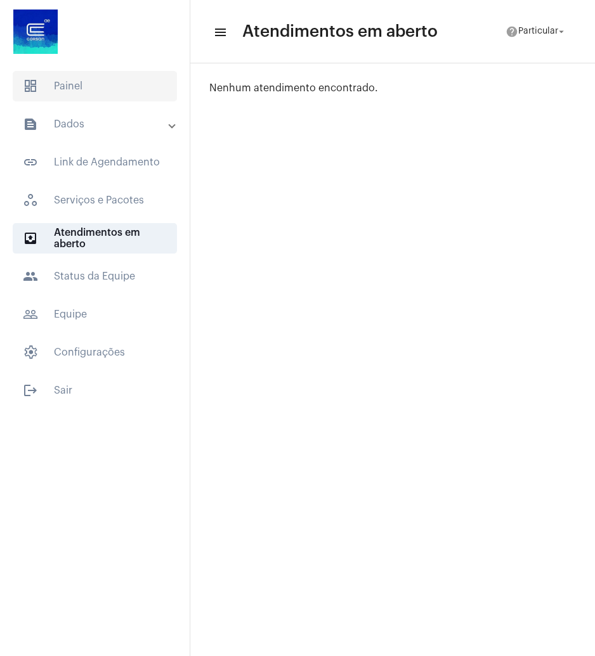
click at [129, 94] on span "dashboard Painel" at bounding box center [95, 86] width 164 height 30
